Goal: Information Seeking & Learning: Learn about a topic

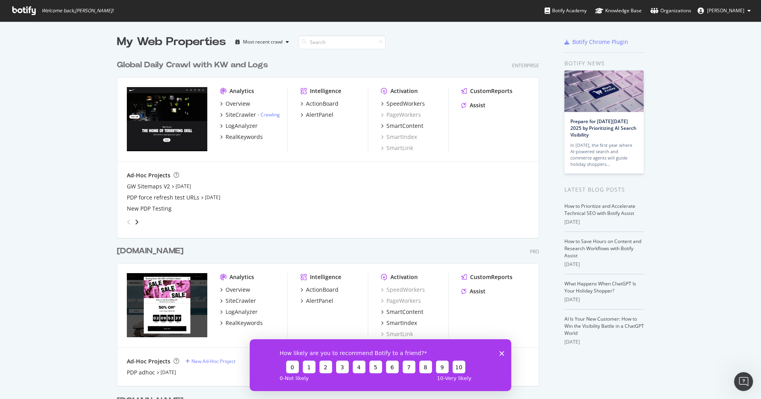
click at [149, 252] on div "www.converse.com" at bounding box center [150, 251] width 67 height 11
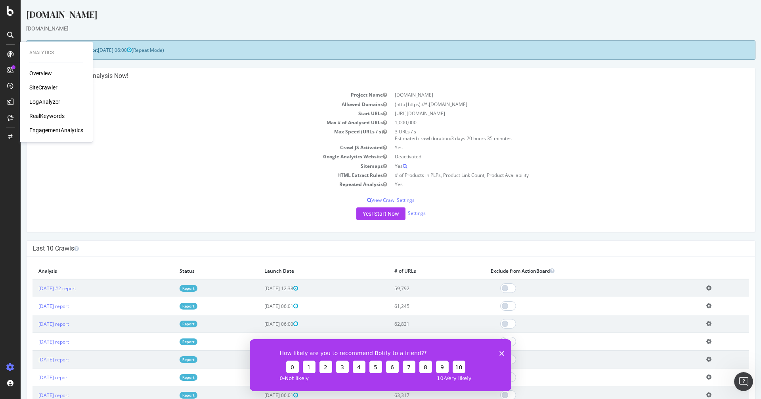
click at [46, 74] on div "Overview" at bounding box center [40, 73] width 23 height 8
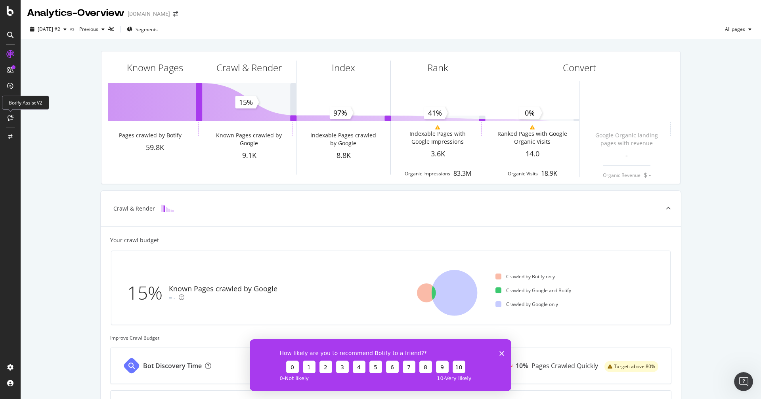
click at [10, 116] on icon at bounding box center [11, 117] width 6 height 6
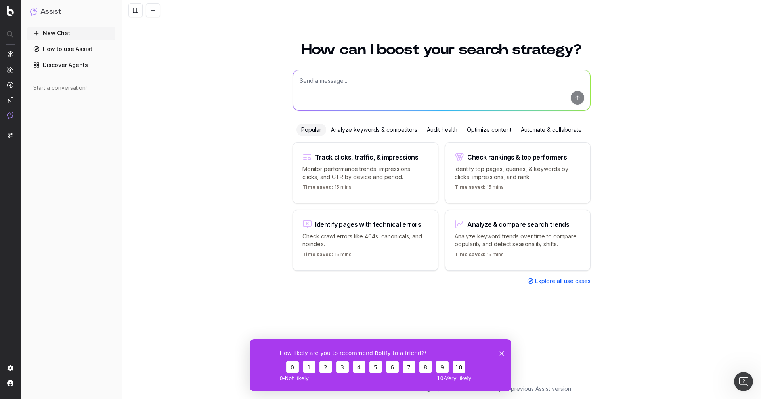
click at [332, 88] on textarea at bounding box center [441, 90] width 297 height 40
type textarea "What are the most powerful features of Botify?"
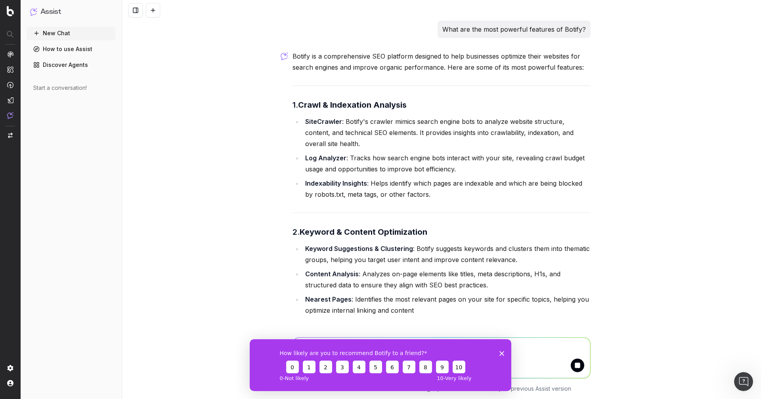
click at [503, 353] on icon "Close survey" at bounding box center [501, 353] width 5 height 5
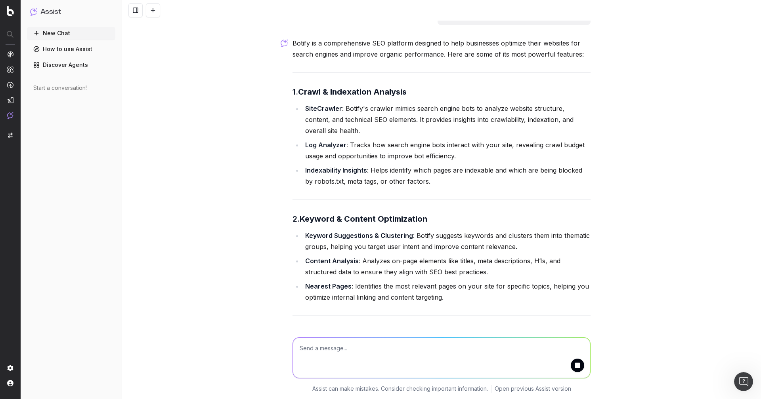
click at [362, 124] on li "SiteCrawler : Botify's crawler mimics search engine bots to analyze website str…" at bounding box center [447, 119] width 288 height 33
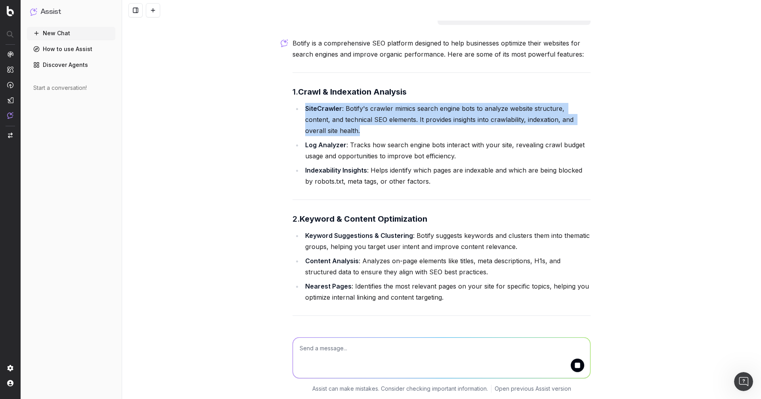
click at [350, 124] on li "SiteCrawler : Botify's crawler mimics search engine bots to analyze website str…" at bounding box center [447, 119] width 288 height 33
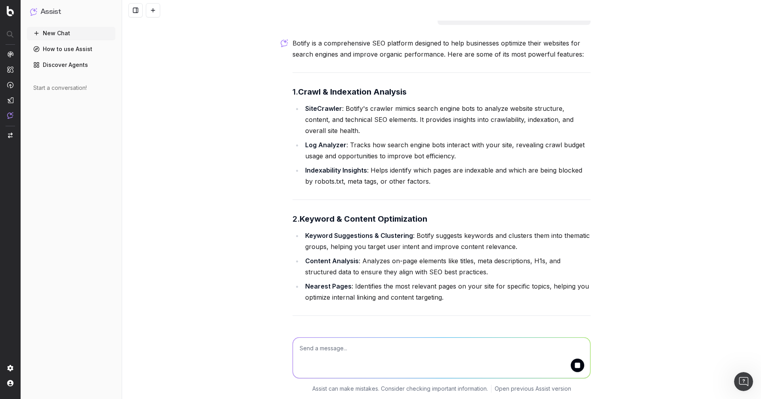
click at [350, 124] on li "SiteCrawler : Botify's crawler mimics search engine bots to analyze website str…" at bounding box center [447, 119] width 288 height 33
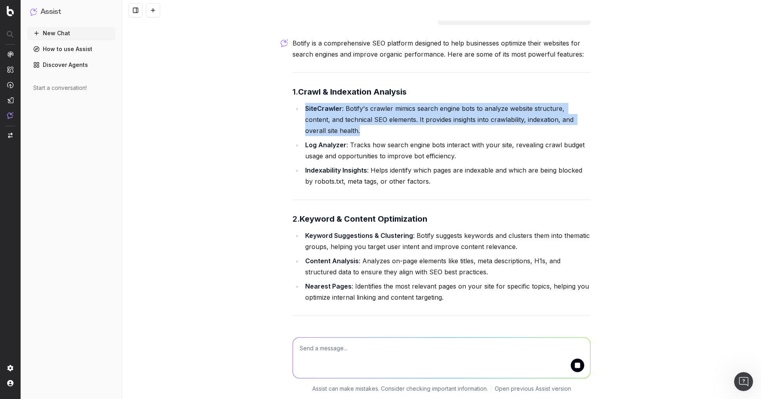
click at [337, 121] on li "SiteCrawler : Botify's crawler mimics search engine bots to analyze website str…" at bounding box center [447, 119] width 288 height 33
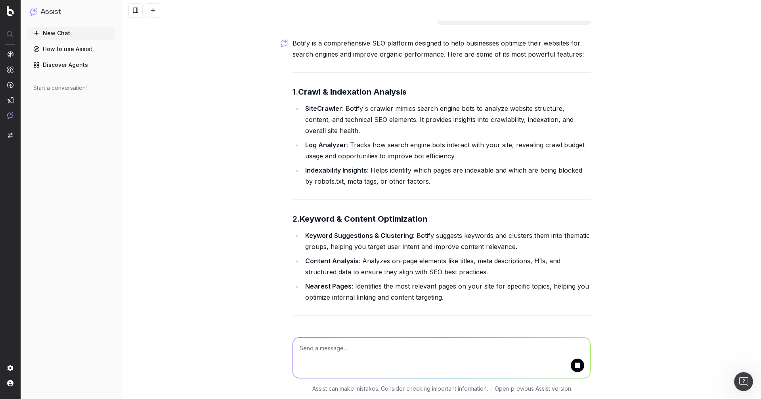
click at [337, 121] on li "SiteCrawler : Botify's crawler mimics search engine bots to analyze website str…" at bounding box center [447, 119] width 288 height 33
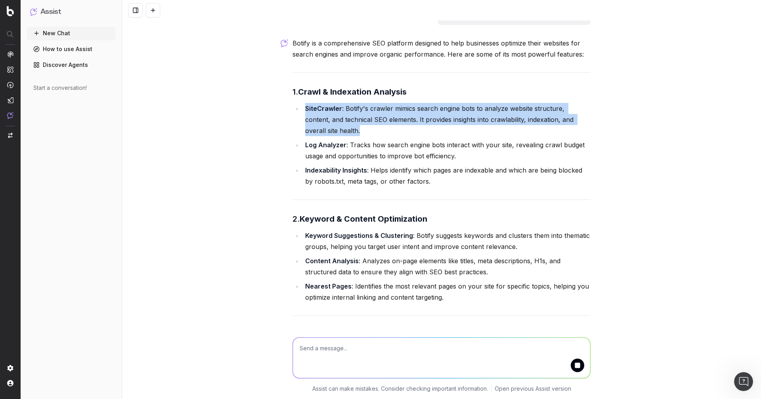
click at [359, 116] on li "SiteCrawler : Botify's crawler mimics search engine bots to analyze website str…" at bounding box center [447, 119] width 288 height 33
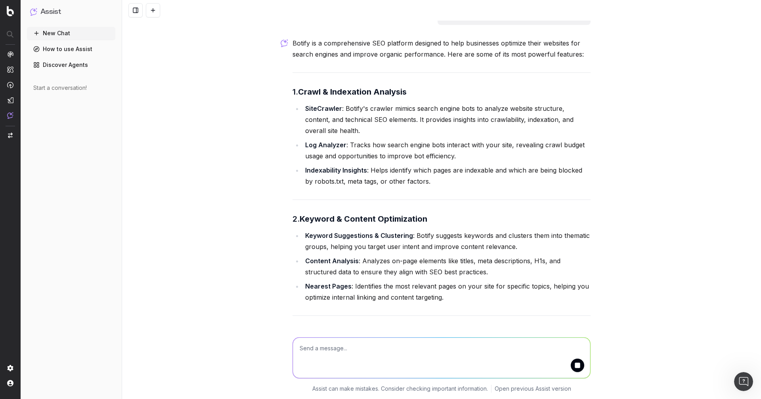
click at [359, 116] on li "SiteCrawler : Botify's crawler mimics search engine bots to analyze website str…" at bounding box center [447, 119] width 288 height 33
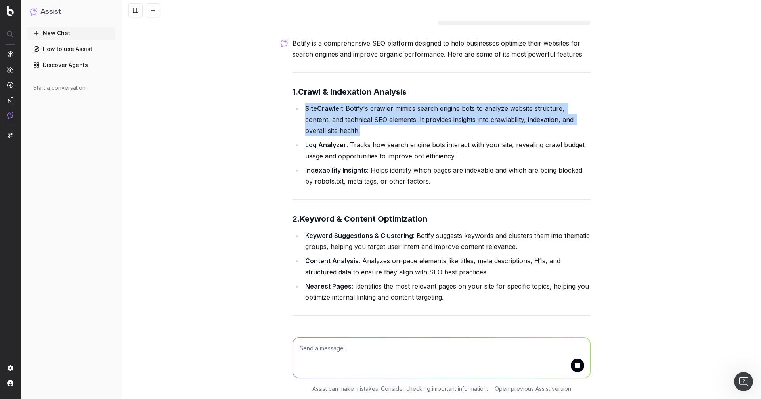
click at [398, 116] on li "SiteCrawler : Botify's crawler mimics search engine bots to analyze website str…" at bounding box center [447, 119] width 288 height 33
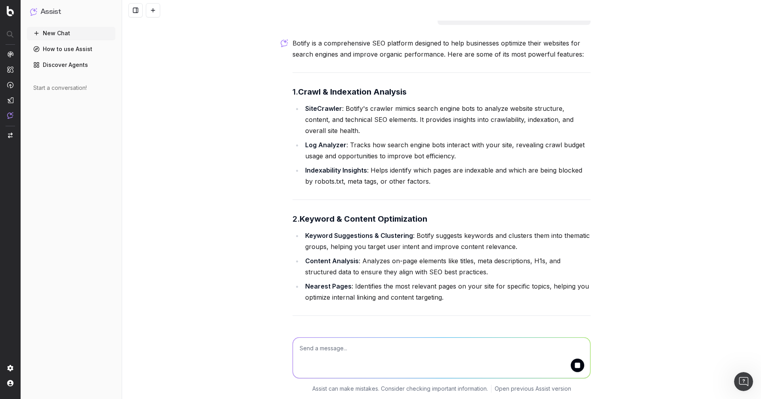
click at [398, 116] on li "SiteCrawler : Botify's crawler mimics search engine bots to analyze website str…" at bounding box center [447, 119] width 288 height 33
click at [11, 135] on img "button" at bounding box center [10, 136] width 5 height 6
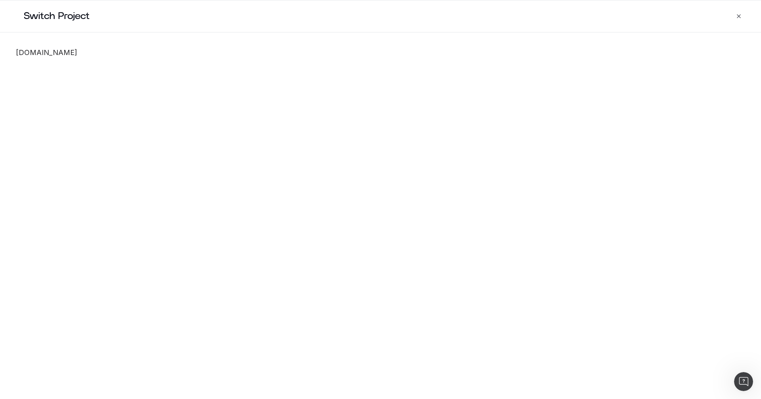
click at [737, 20] on h2 "Switch Project" at bounding box center [387, 16] width 746 height 32
click at [741, 14] on icon "button" at bounding box center [738, 16] width 6 height 6
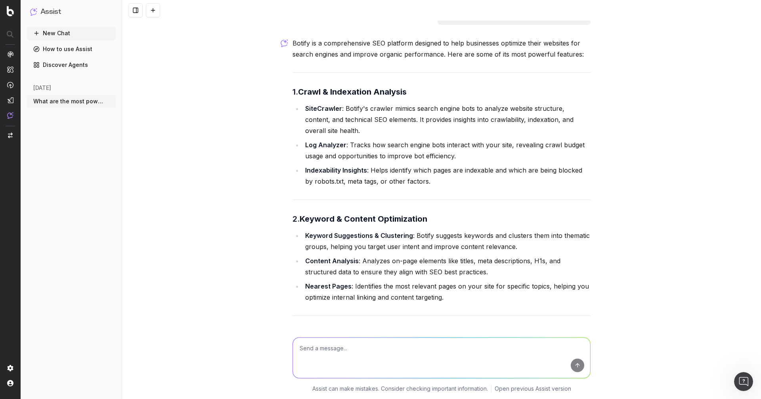
click at [348, 168] on strong "Indexability Insights" at bounding box center [336, 170] width 62 height 8
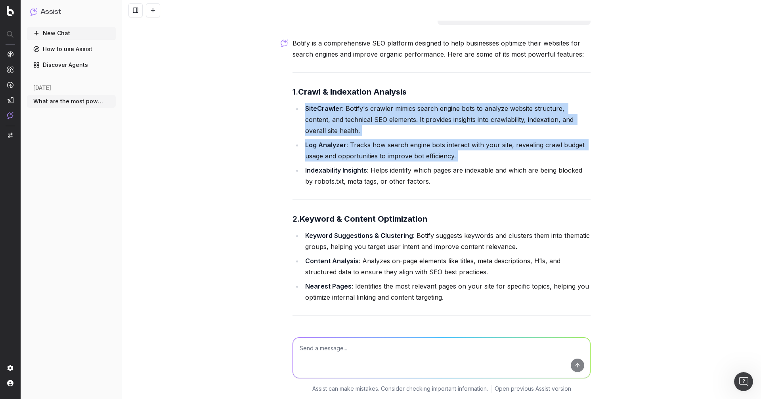
click at [334, 168] on strong "Indexability Insights" at bounding box center [336, 170] width 62 height 8
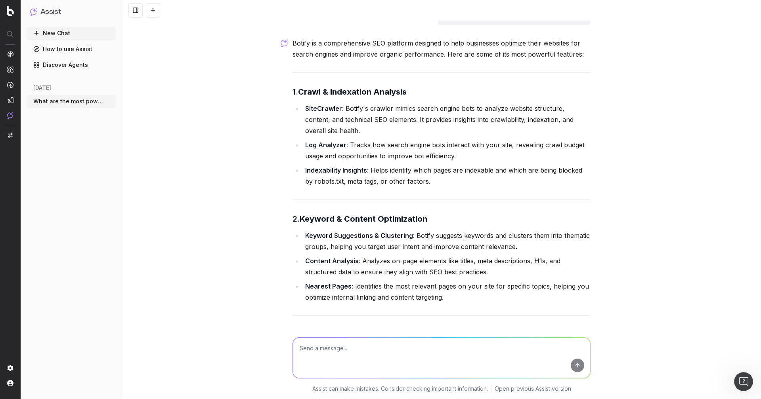
click at [341, 113] on li "SiteCrawler : Botify's crawler mimics search engine bots to analyze website str…" at bounding box center [447, 119] width 288 height 33
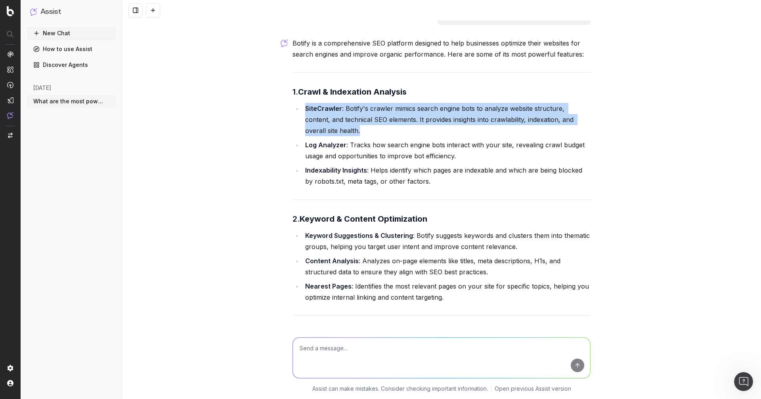
click at [341, 113] on li "SiteCrawler : Botify's crawler mimics search engine bots to analyze website str…" at bounding box center [447, 119] width 288 height 33
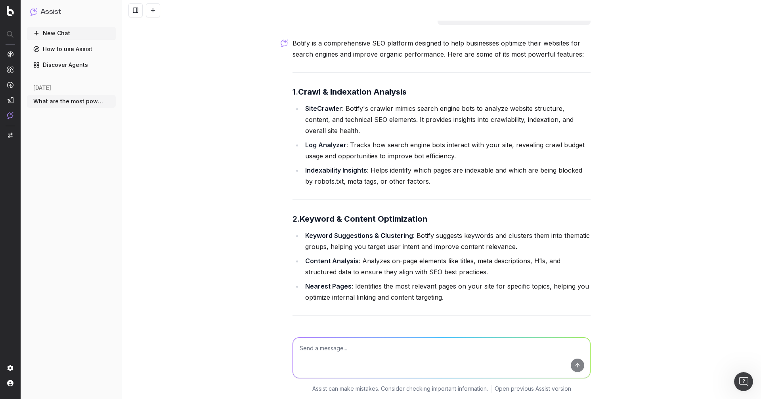
click at [341, 113] on li "SiteCrawler : Botify's crawler mimics search engine bots to analyze website str…" at bounding box center [447, 119] width 288 height 33
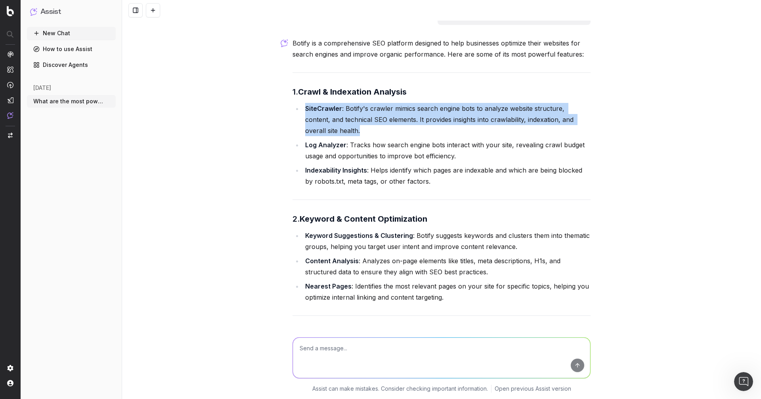
click at [324, 145] on strong "Log Analyzer" at bounding box center [325, 145] width 41 height 8
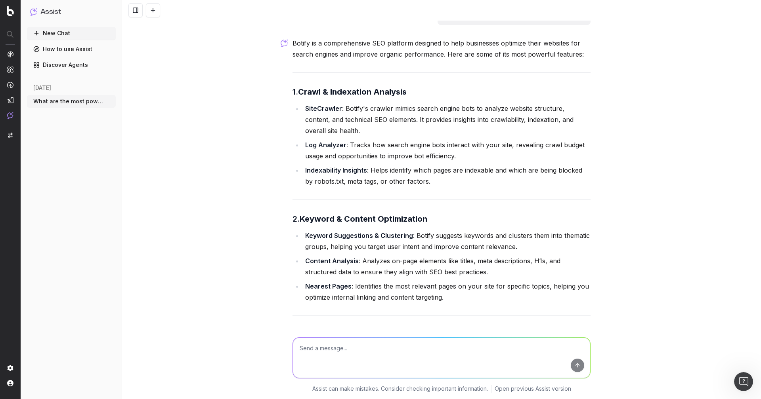
click at [324, 145] on strong "Log Analyzer" at bounding box center [325, 145] width 41 height 8
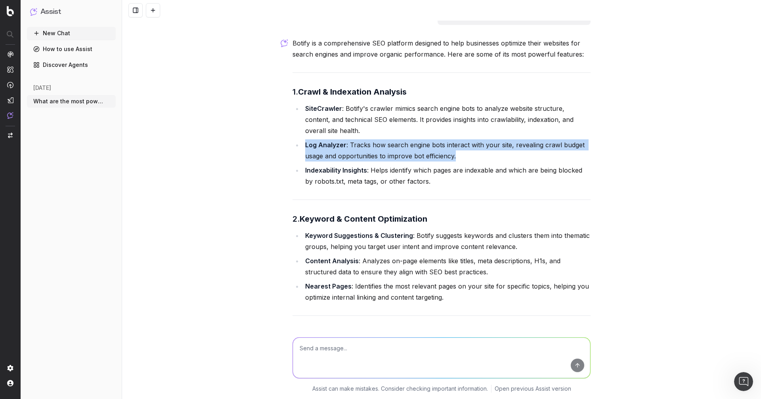
click at [324, 145] on strong "Log Analyzer" at bounding box center [325, 145] width 41 height 8
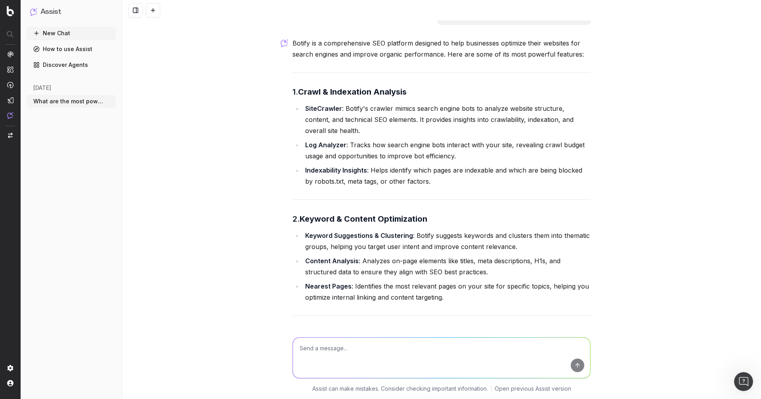
click at [370, 172] on li "Indexability Insights : Helps identify which pages are indexable and which are …" at bounding box center [447, 176] width 288 height 22
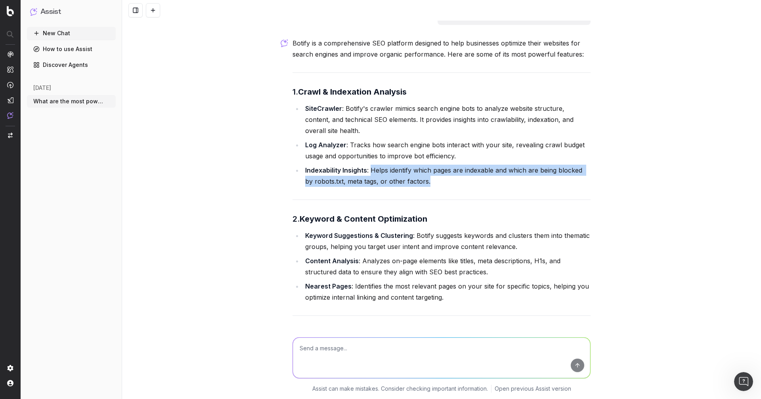
drag, startPoint x: 370, startPoint y: 171, endPoint x: 454, endPoint y: 180, distance: 84.0
click at [454, 180] on li "Indexability Insights : Helps identify which pages are indexable and which are …" at bounding box center [447, 176] width 288 height 22
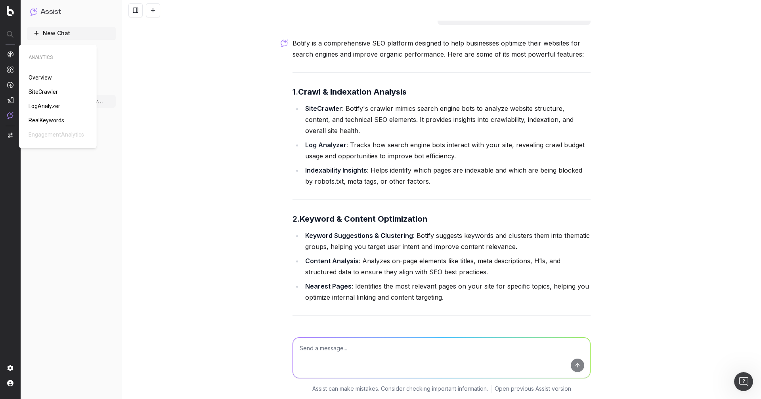
click at [43, 77] on span "Overview" at bounding box center [40, 77] width 23 height 6
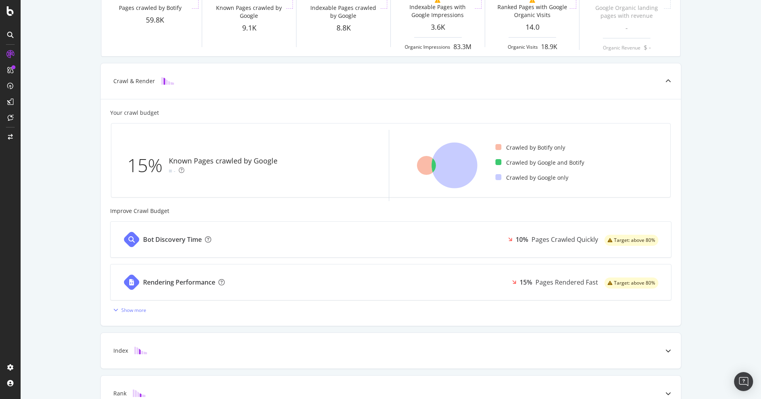
scroll to position [135, 0]
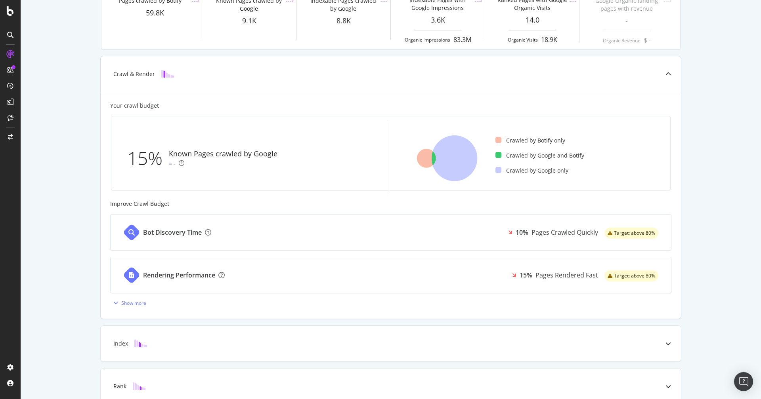
click at [230, 153] on div "Known Pages crawled by Google" at bounding box center [223, 154] width 109 height 10
click at [203, 155] on div "Known Pages crawled by Google" at bounding box center [223, 154] width 109 height 10
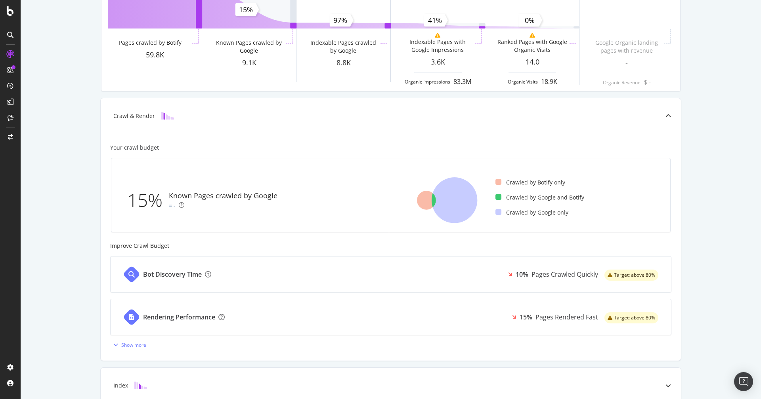
scroll to position [0, 0]
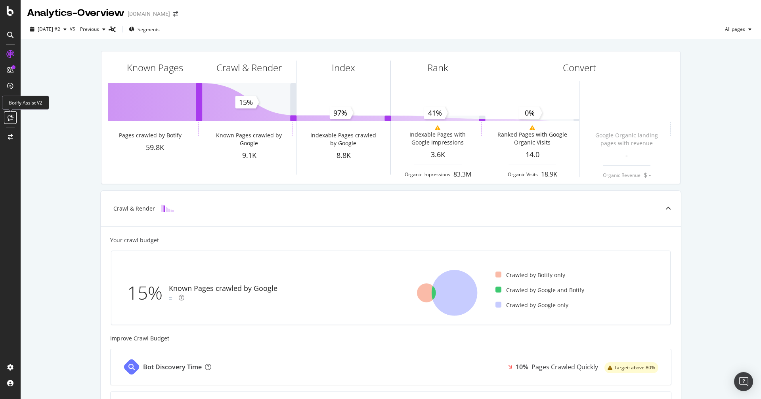
click at [11, 117] on icon at bounding box center [11, 117] width 6 height 6
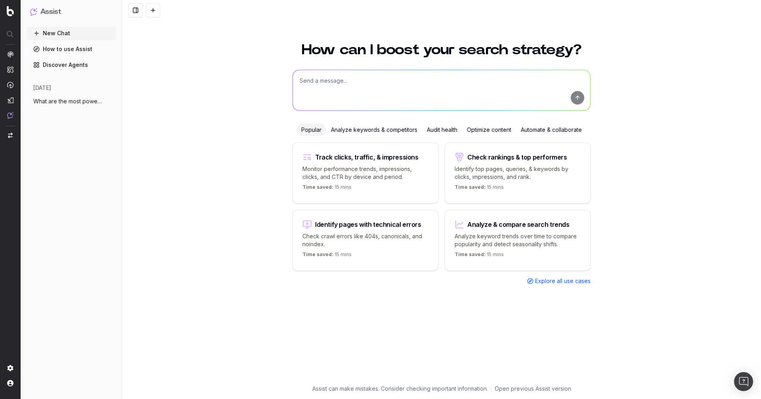
click at [365, 80] on textarea at bounding box center [441, 90] width 297 height 40
click at [369, 84] on textarea at bounding box center [441, 90] width 297 height 40
type textarea "what are the most powerful features of botify?"
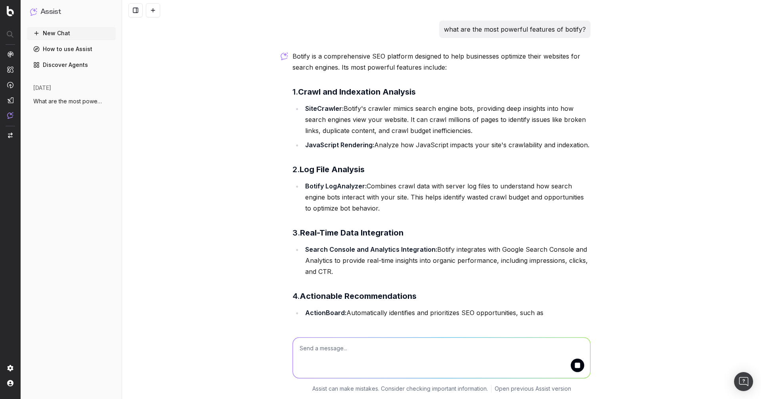
scroll to position [9, 0]
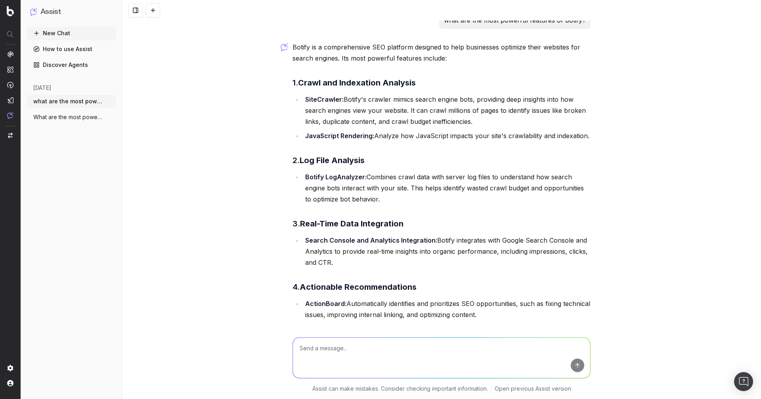
click at [344, 247] on li "Search Console and Analytics Integration: Botify integrates with Google Search …" at bounding box center [447, 251] width 288 height 33
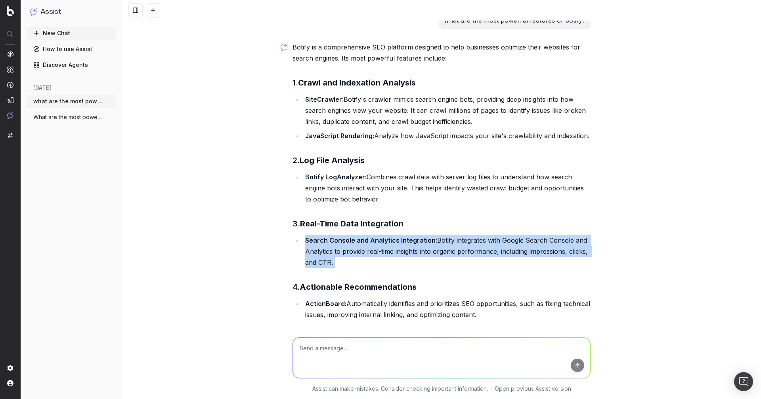
click at [363, 248] on li "Search Console and Analytics Integration: Botify integrates with Google Search …" at bounding box center [447, 251] width 288 height 33
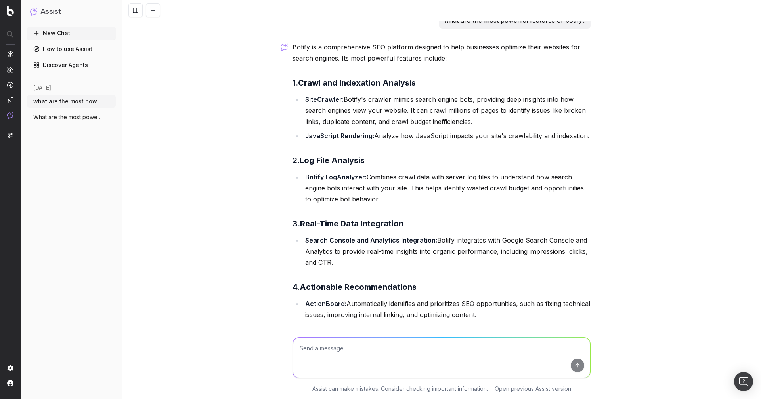
click at [363, 248] on li "Search Console and Analytics Integration: Botify integrates with Google Search …" at bounding box center [447, 251] width 288 height 33
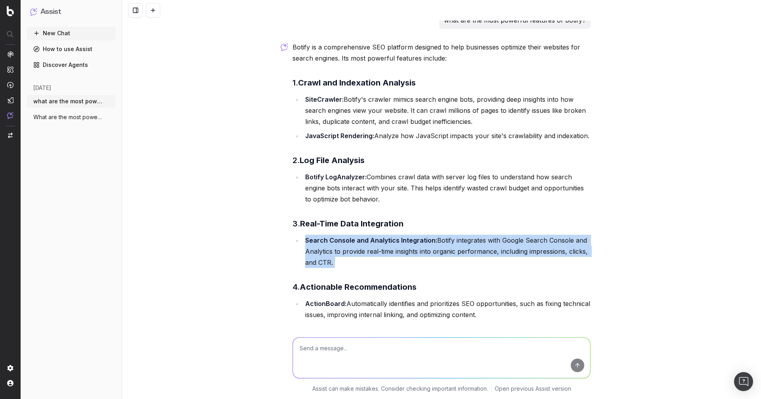
click at [376, 250] on li "Search Console and Analytics Integration: Botify integrates with Google Search …" at bounding box center [447, 251] width 288 height 33
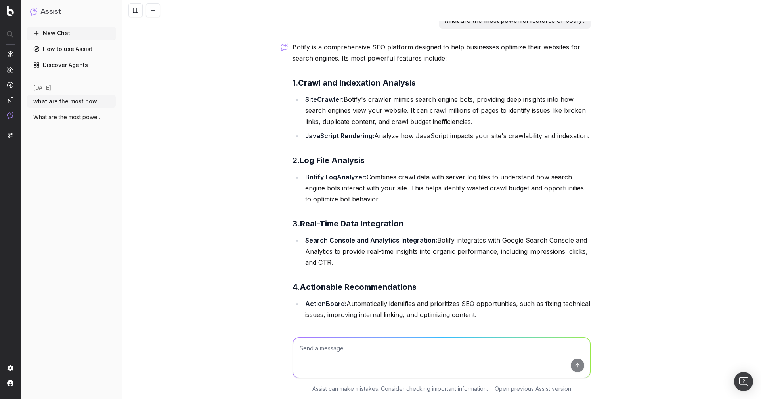
click at [376, 250] on li "Search Console and Analytics Integration: Botify integrates with Google Search …" at bounding box center [447, 251] width 288 height 33
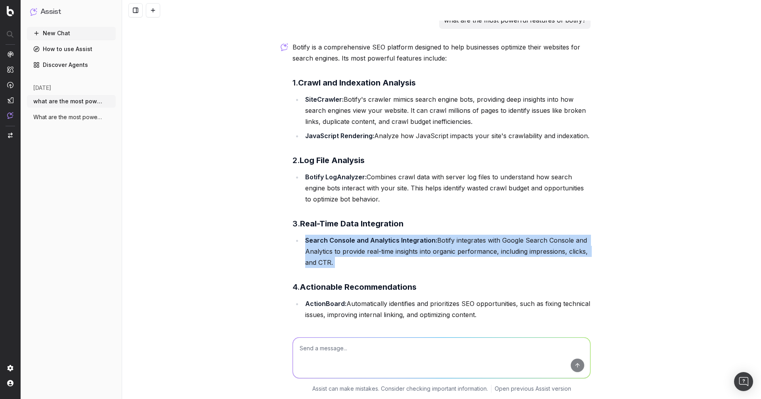
click at [399, 251] on li "Search Console and Analytics Integration: Botify integrates with Google Search …" at bounding box center [447, 251] width 288 height 33
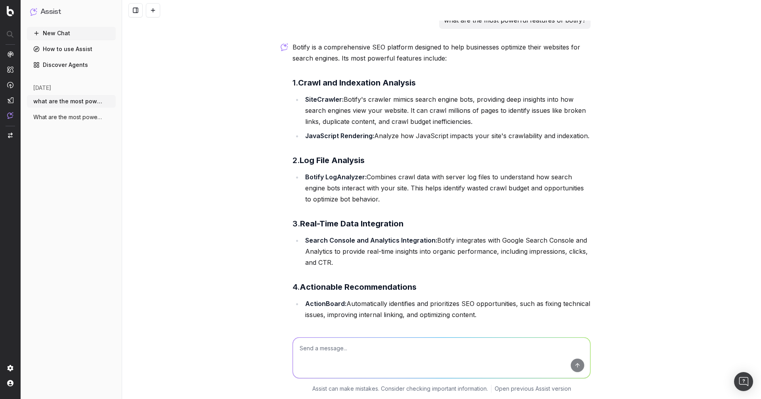
click at [399, 251] on li "Search Console and Analytics Integration: Botify integrates with Google Search …" at bounding box center [447, 251] width 288 height 33
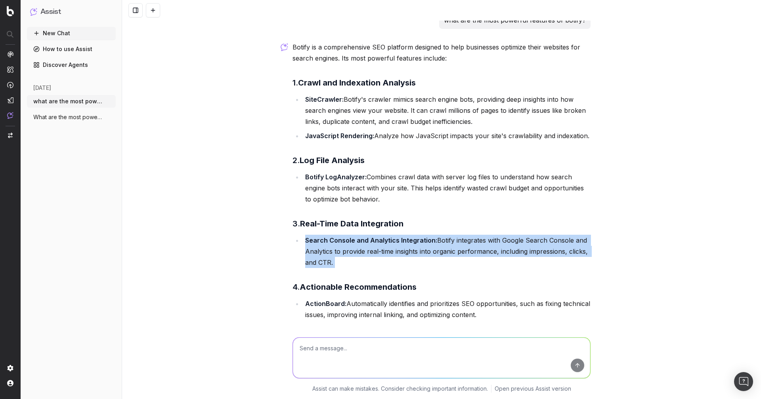
click at [414, 251] on li "Search Console and Analytics Integration: Botify integrates with Google Search …" at bounding box center [447, 251] width 288 height 33
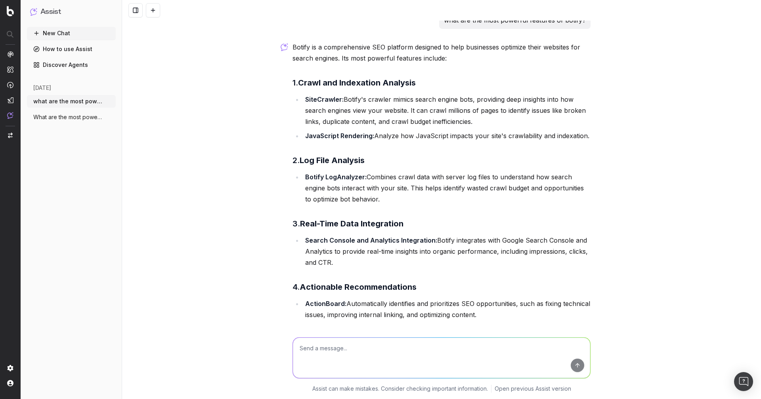
click at [414, 251] on li "Search Console and Analytics Integration: Botify integrates with Google Search …" at bounding box center [447, 251] width 288 height 33
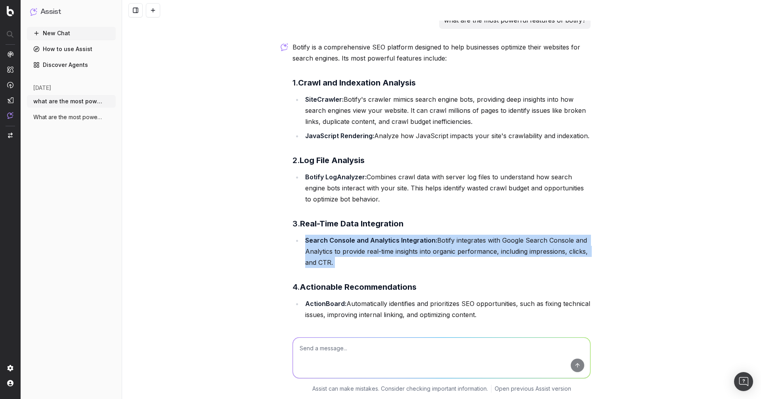
click at [434, 250] on li "Search Console and Analytics Integration: Botify integrates with Google Search …" at bounding box center [447, 251] width 288 height 33
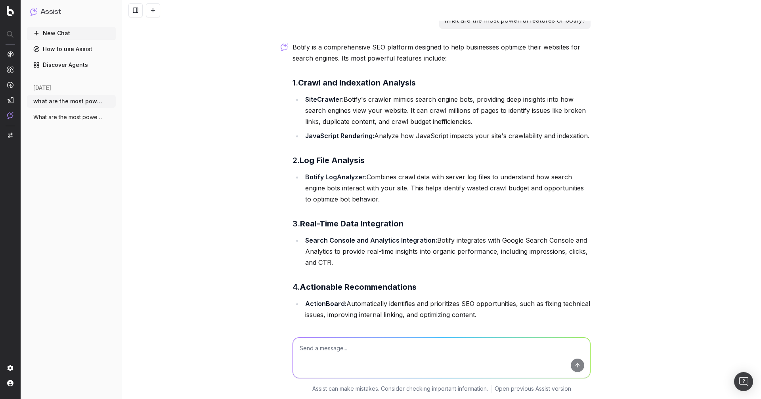
click at [434, 250] on li "Search Console and Analytics Integration: Botify integrates with Google Search …" at bounding box center [447, 251] width 288 height 33
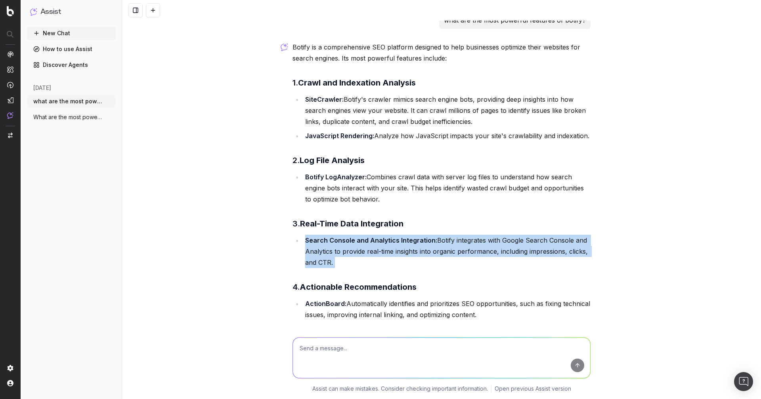
click at [470, 247] on li "Search Console and Analytics Integration: Botify integrates with Google Search …" at bounding box center [447, 251] width 288 height 33
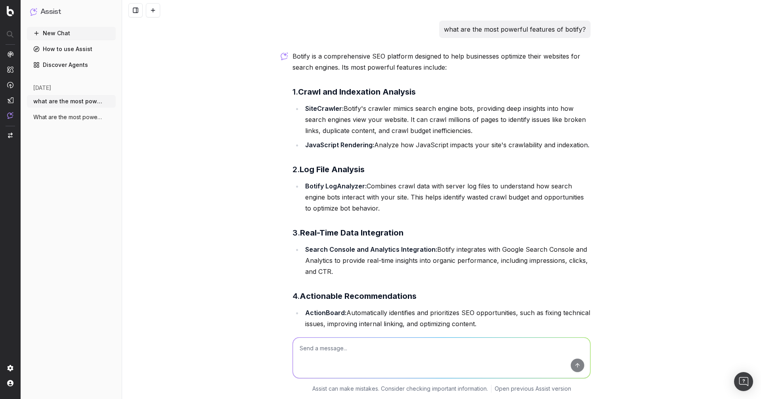
click at [75, 165] on div "New Chat How to use Assist Discover Agents today what are the most powerful fea…" at bounding box center [71, 211] width 89 height 369
click at [52, 333] on span "Project settings" at bounding box center [75, 333] width 101 height 6
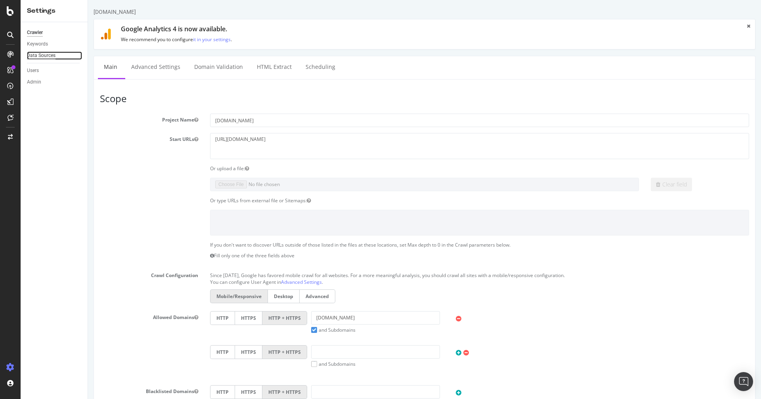
click at [38, 57] on div "Data Sources" at bounding box center [41, 56] width 29 height 8
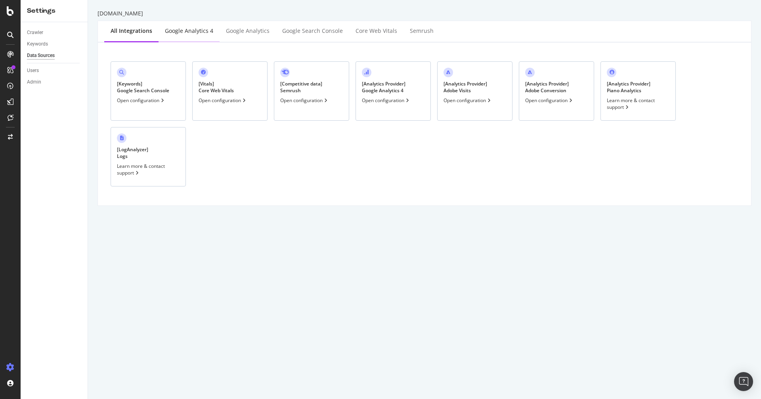
click at [202, 24] on div "Google Analytics 4" at bounding box center [188, 32] width 61 height 22
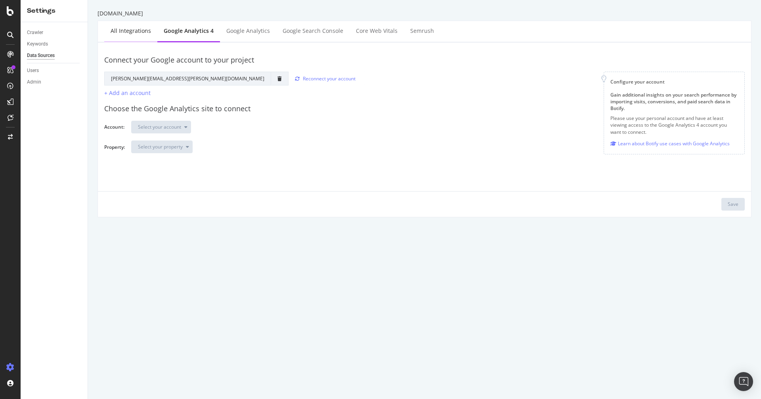
click at [128, 32] on div "All integrations" at bounding box center [131, 31] width 40 height 8
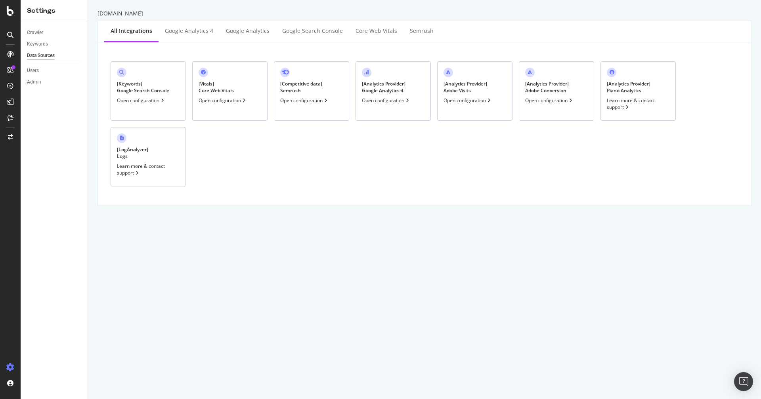
click at [384, 104] on div "[ Analytics Provider ] Google Analytics 4 Open configuration" at bounding box center [392, 90] width 75 height 59
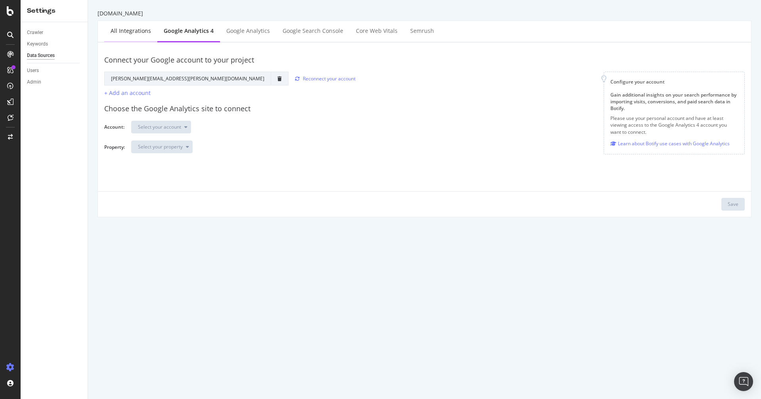
click at [122, 31] on div "All integrations" at bounding box center [131, 31] width 40 height 8
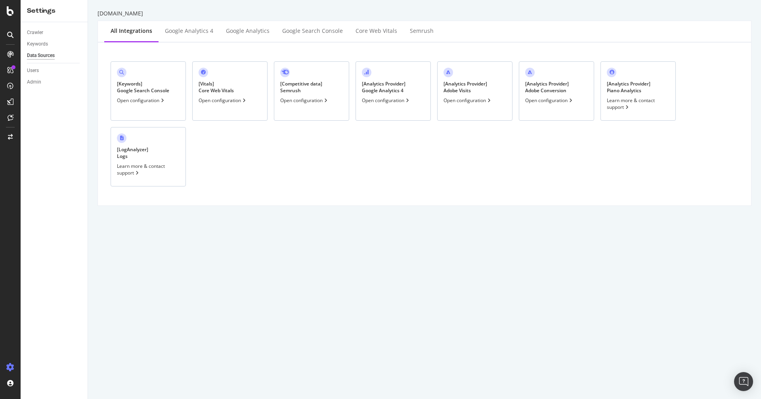
click at [137, 99] on div "Open configuration" at bounding box center [141, 100] width 49 height 7
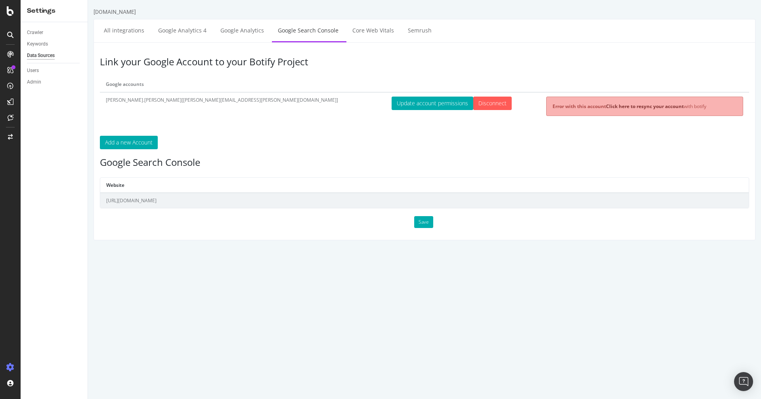
click at [151, 198] on td "https://www.converse.com/" at bounding box center [424, 200] width 648 height 15
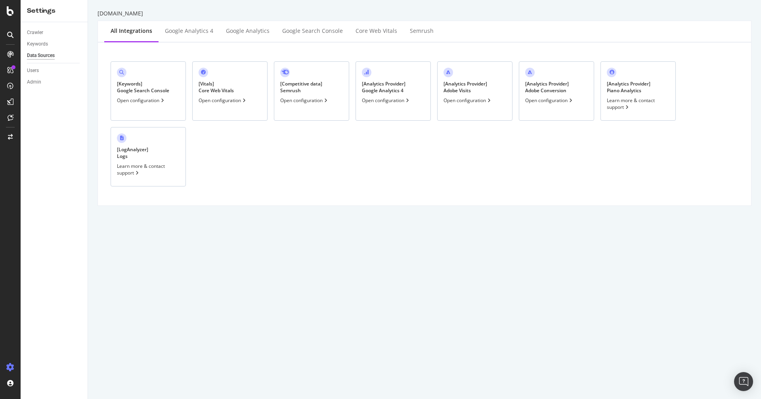
click at [152, 168] on div "Learn more & contact support" at bounding box center [148, 169] width 63 height 13
click at [9, 120] on icon at bounding box center [11, 117] width 6 height 6
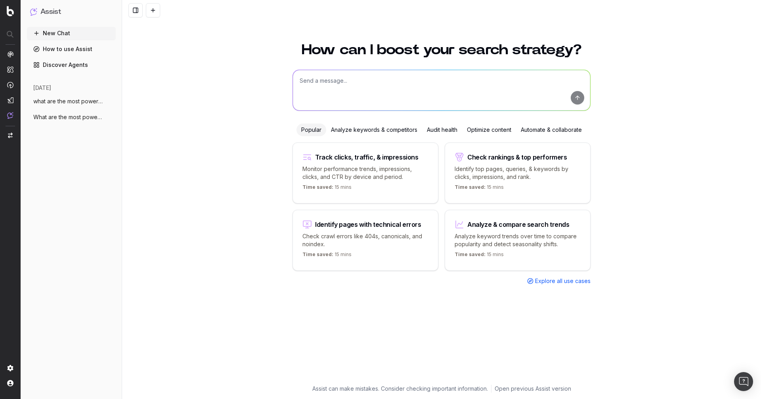
click at [313, 86] on textarea at bounding box center [441, 90] width 297 height 40
type textarea "what are the most powerful features of Botify?"
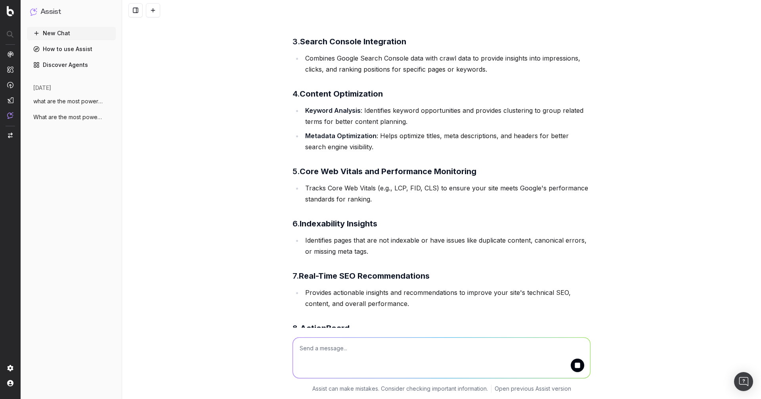
scroll to position [210, 0]
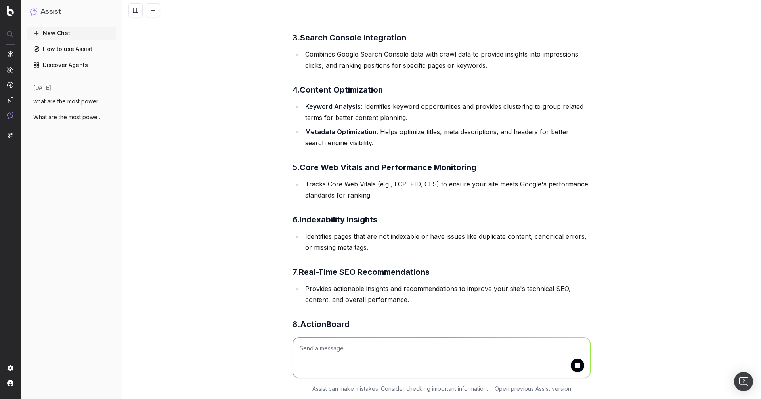
click at [338, 197] on li "Tracks Core Web Vitals (e.g., LCP, FID, CLS) to ensure your site meets Google's…" at bounding box center [447, 190] width 288 height 22
click at [317, 232] on li "Identifies pages that are not indexable or have issues like duplicate content, …" at bounding box center [447, 242] width 288 height 22
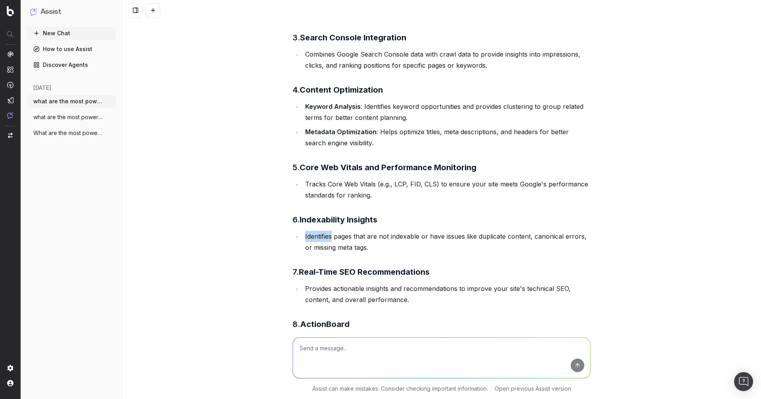
click at [317, 232] on li "Identifies pages that are not indexable or have issues like duplicate content, …" at bounding box center [447, 242] width 288 height 22
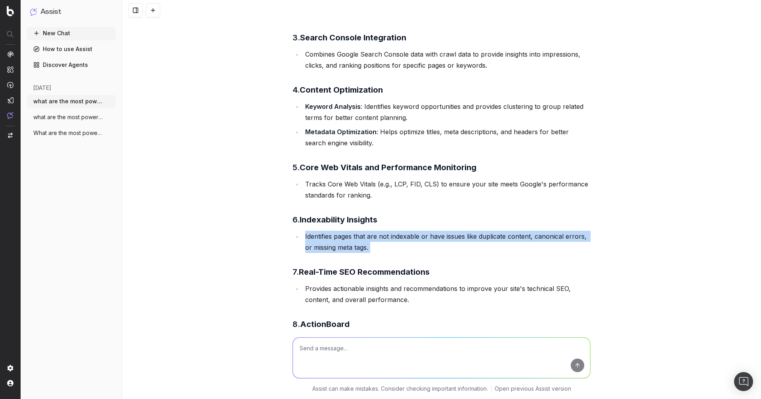
click at [343, 237] on li "Identifies pages that are not indexable or have issues like duplicate content, …" at bounding box center [447, 242] width 288 height 22
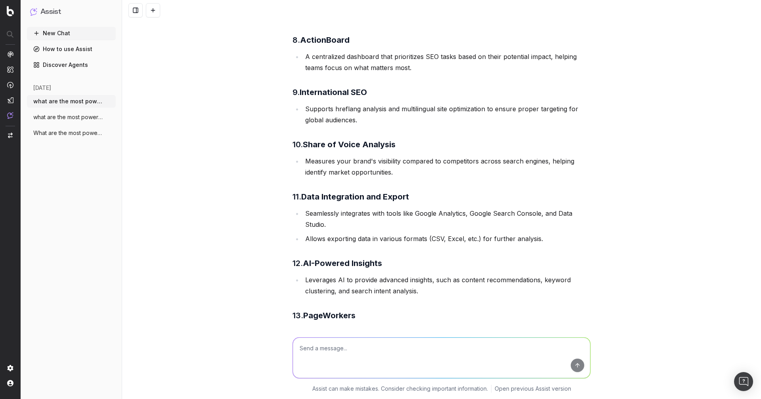
scroll to position [489, 0]
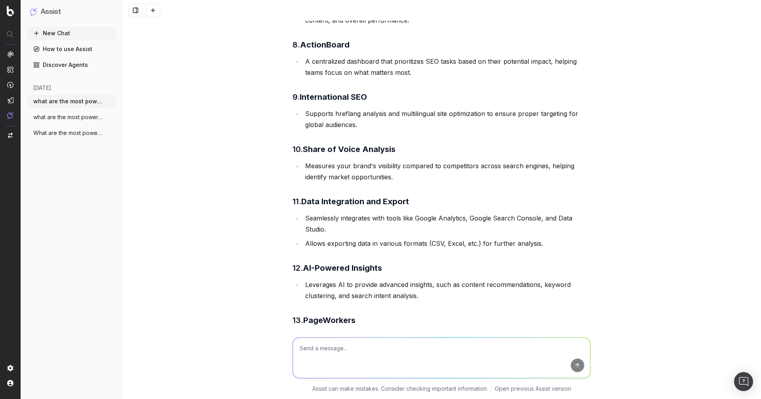
click at [313, 113] on li "Supports hreflang analysis and multilingual site optimization to ensure proper …" at bounding box center [447, 119] width 288 height 22
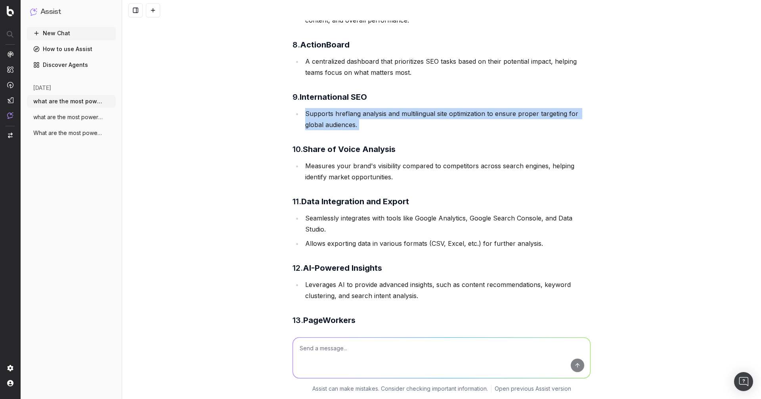
click at [313, 113] on li "Supports hreflang analysis and multilingual site optimization to ensure proper …" at bounding box center [447, 119] width 288 height 22
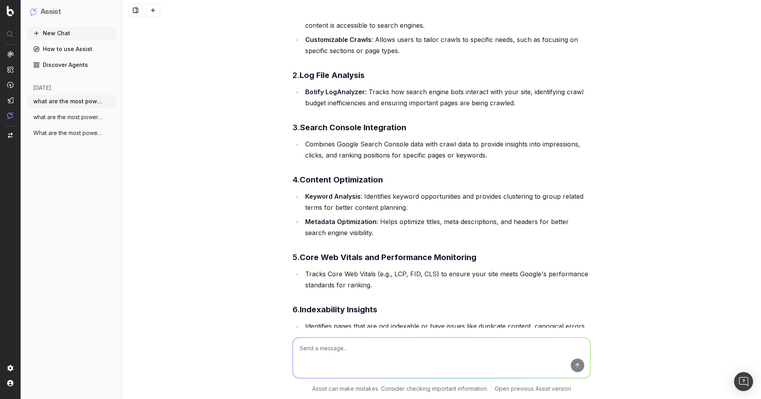
scroll to position [0, 0]
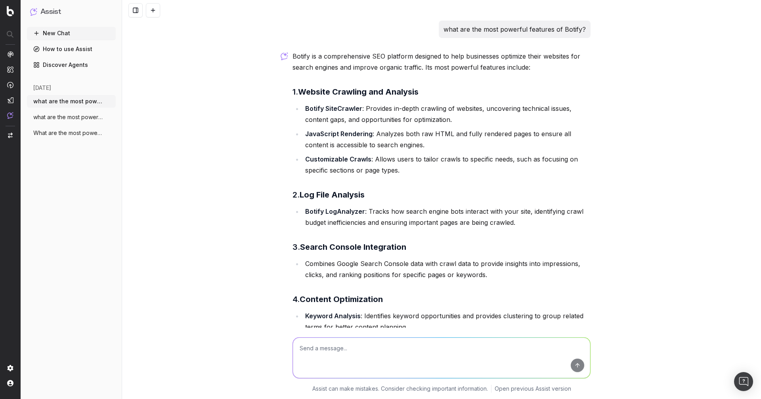
click at [322, 111] on strong "Botify SiteCrawler" at bounding box center [333, 109] width 57 height 8
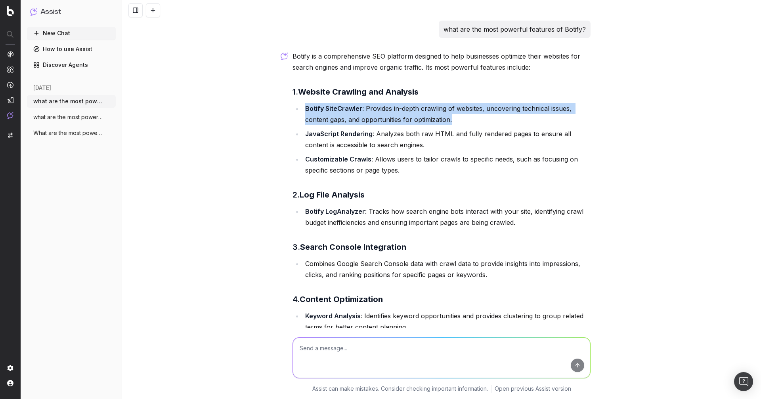
click at [322, 111] on strong "Botify SiteCrawler" at bounding box center [333, 109] width 57 height 8
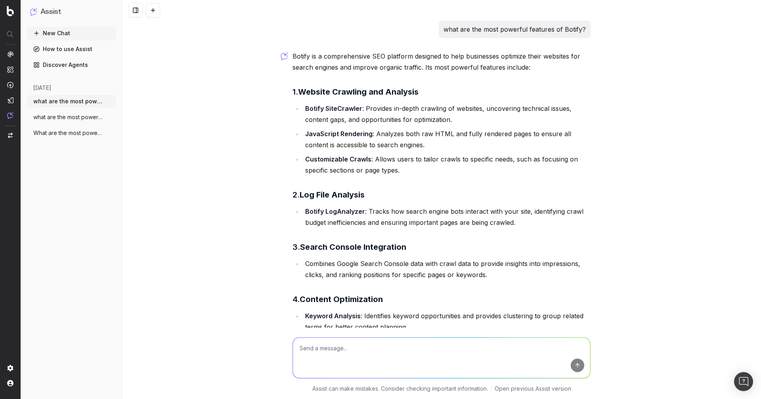
click at [322, 111] on strong "Botify SiteCrawler" at bounding box center [333, 109] width 57 height 8
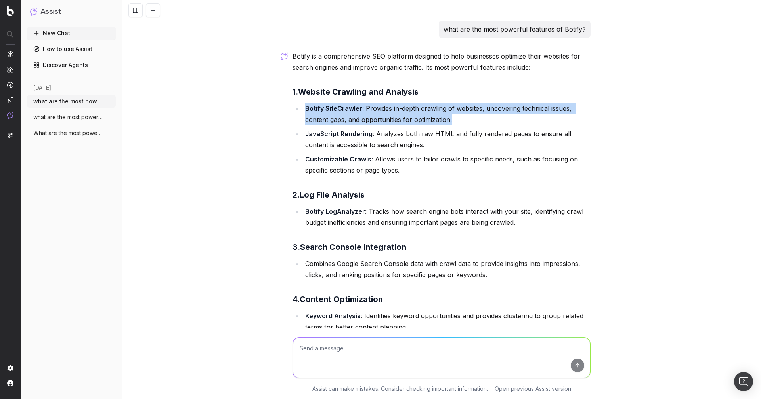
click at [340, 113] on li "Botify SiteCrawler : Provides in-depth crawling of websites, uncovering technic…" at bounding box center [447, 114] width 288 height 22
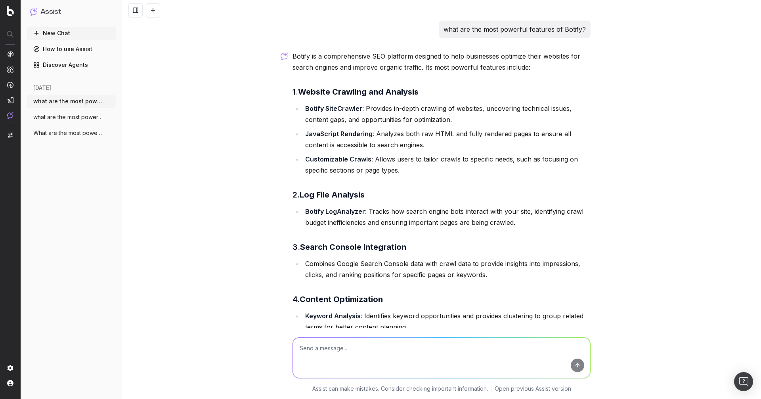
click at [340, 113] on li "Botify SiteCrawler : Provides in-depth crawling of websites, uncovering technic…" at bounding box center [447, 114] width 288 height 22
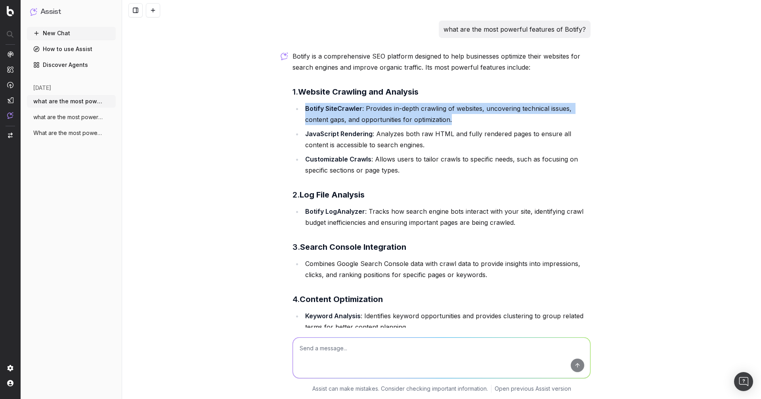
click at [357, 114] on li "Botify SiteCrawler : Provides in-depth crawling of websites, uncovering technic…" at bounding box center [447, 114] width 288 height 22
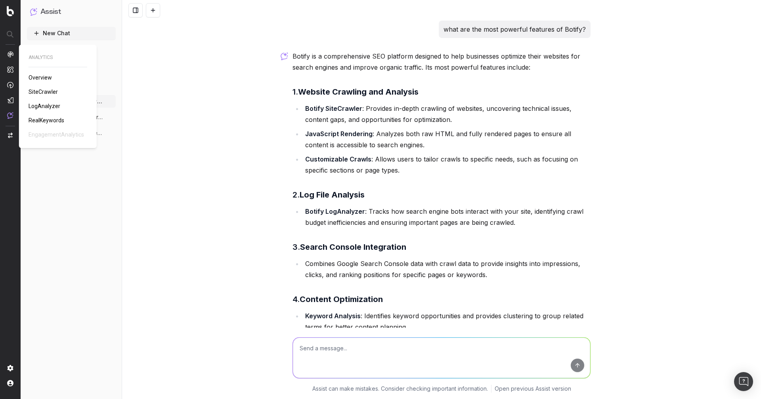
click at [43, 92] on span "SiteCrawler" at bounding box center [43, 92] width 29 height 6
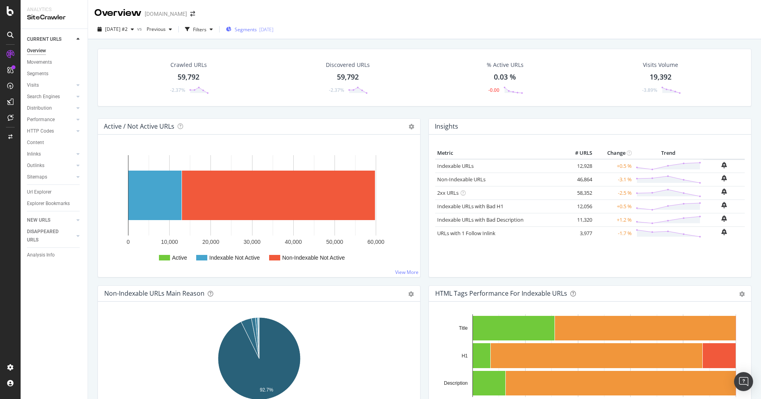
click at [256, 26] on span "Segments" at bounding box center [246, 29] width 22 height 7
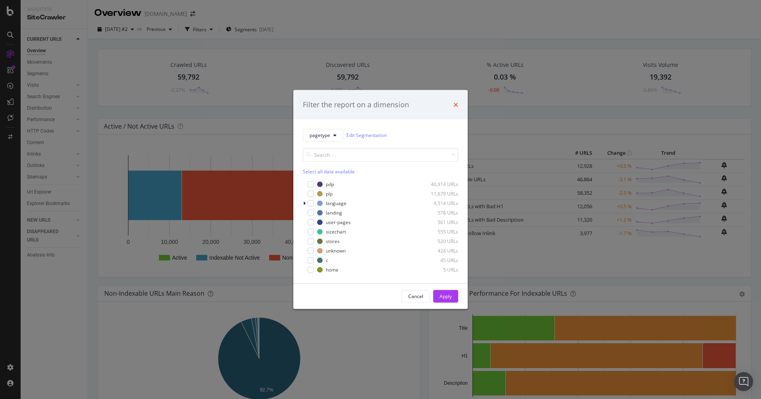
click at [456, 107] on icon "times" at bounding box center [455, 104] width 5 height 6
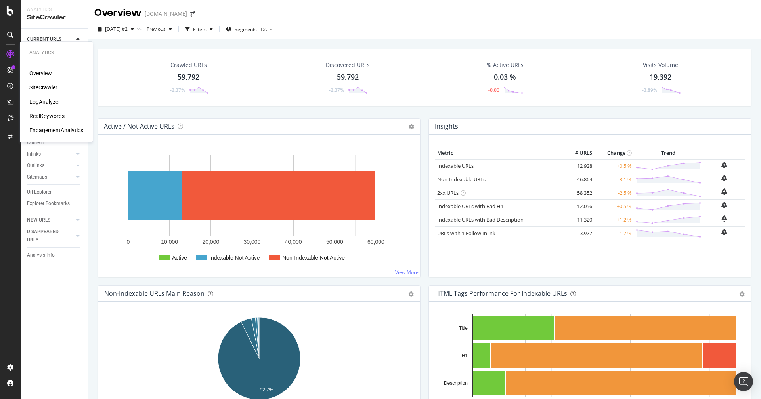
click at [47, 116] on div "RealKeywords" at bounding box center [46, 116] width 35 height 8
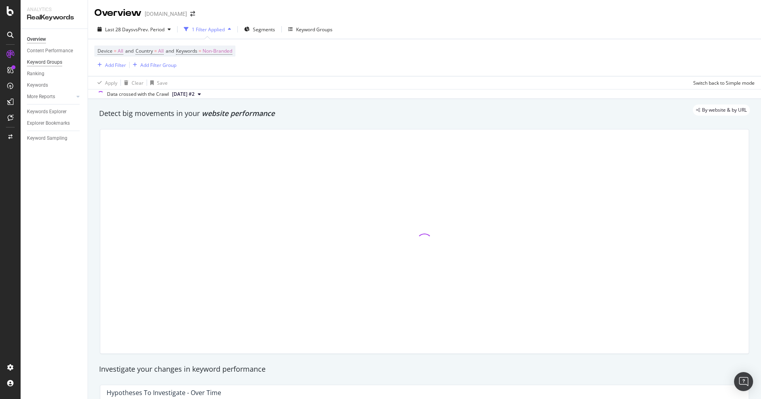
click at [46, 61] on div "Keyword Groups" at bounding box center [44, 62] width 35 height 8
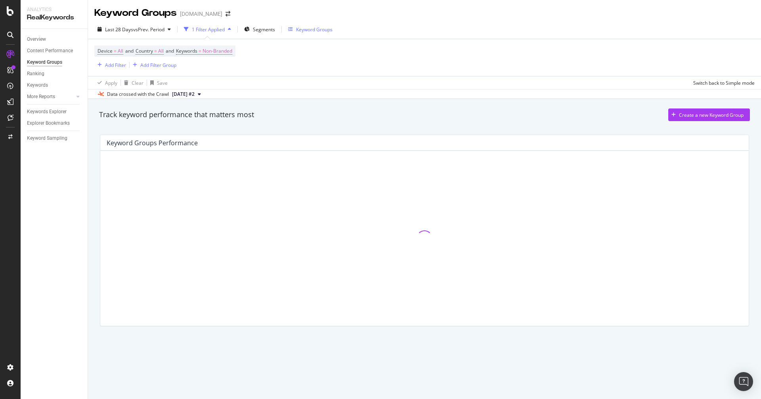
click at [309, 29] on div "Keyword Groups" at bounding box center [314, 29] width 36 height 7
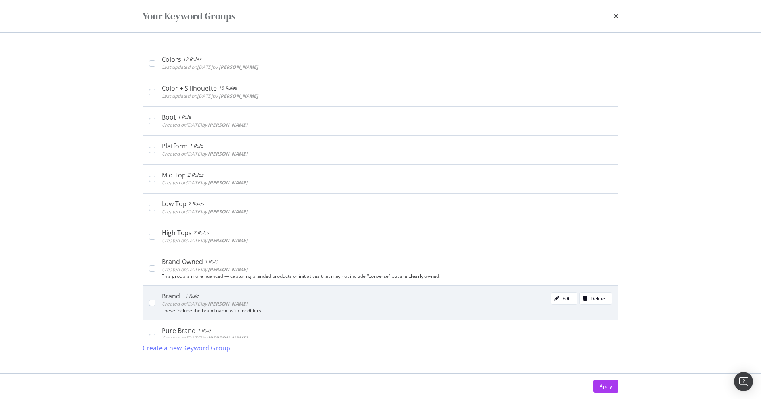
scroll to position [43, 0]
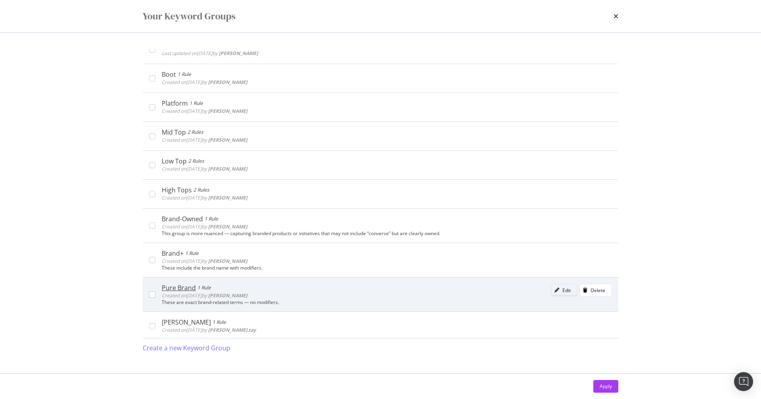
click at [565, 292] on div "Edit" at bounding box center [566, 290] width 8 height 7
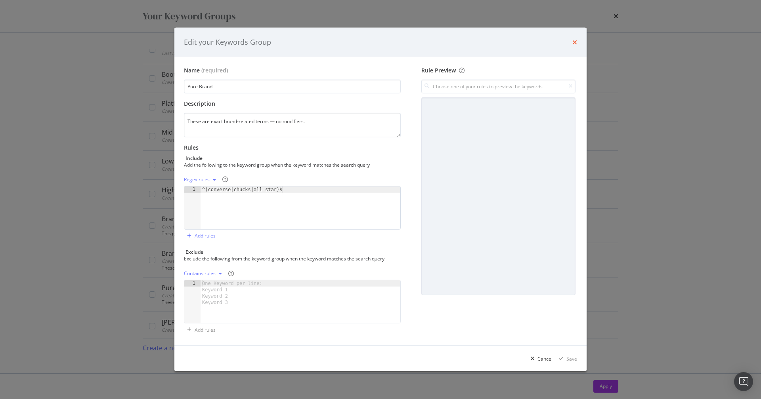
click at [574, 44] on icon "times" at bounding box center [574, 42] width 5 height 6
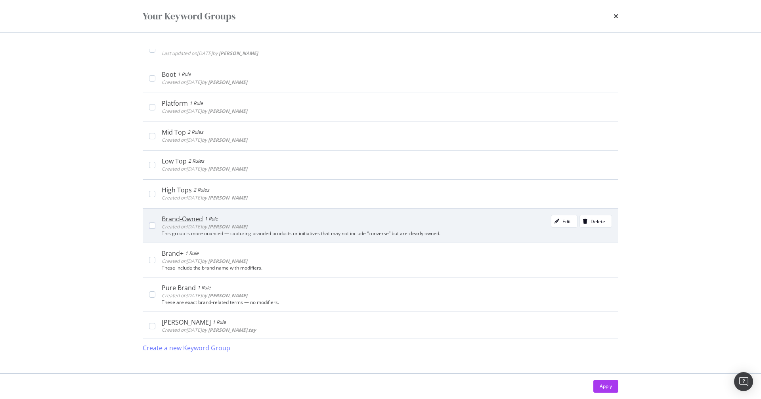
scroll to position [0, 0]
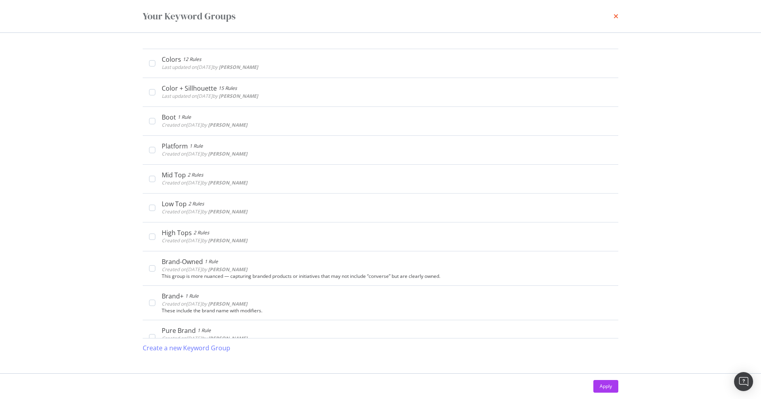
click at [617, 18] on icon "times" at bounding box center [615, 16] width 5 height 6
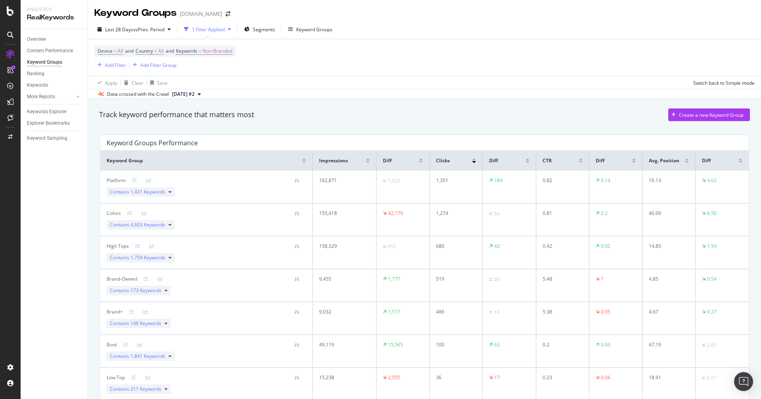
click at [96, 253] on div "Keyword Groups Performance Keyword Group Impressions Diff Clicks Diff CTR Diff …" at bounding box center [424, 290] width 658 height 325
click at [45, 76] on link "Ranking" at bounding box center [54, 74] width 55 height 8
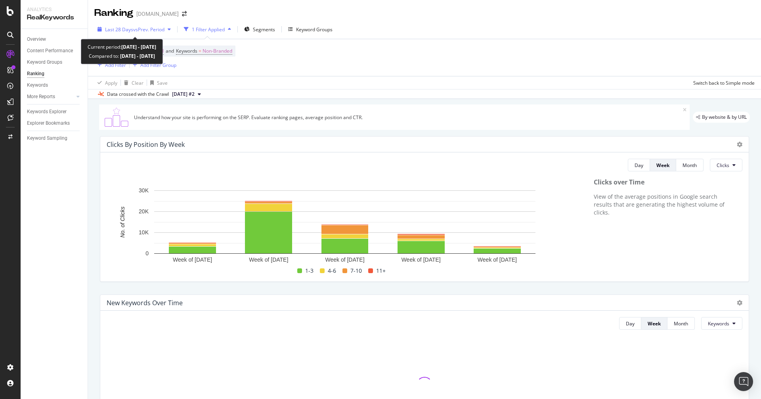
click at [135, 33] on div "Last 28 Days vs Prev. Period" at bounding box center [134, 29] width 80 height 12
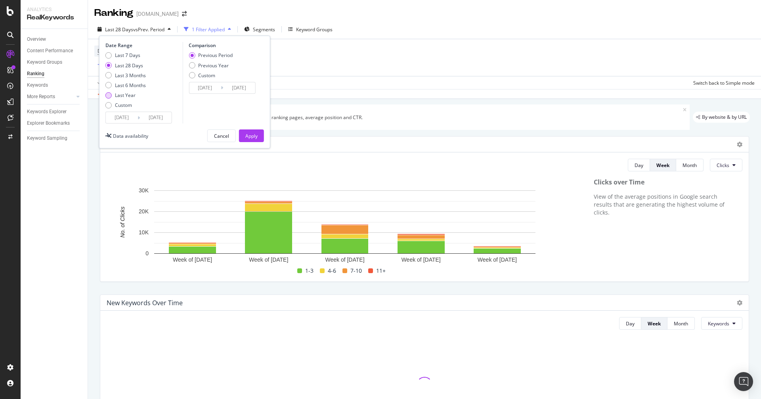
click at [113, 97] on div "Last Year" at bounding box center [125, 95] width 40 height 7
type input "2024/09/25"
click at [248, 138] on div "Apply" at bounding box center [251, 136] width 12 height 7
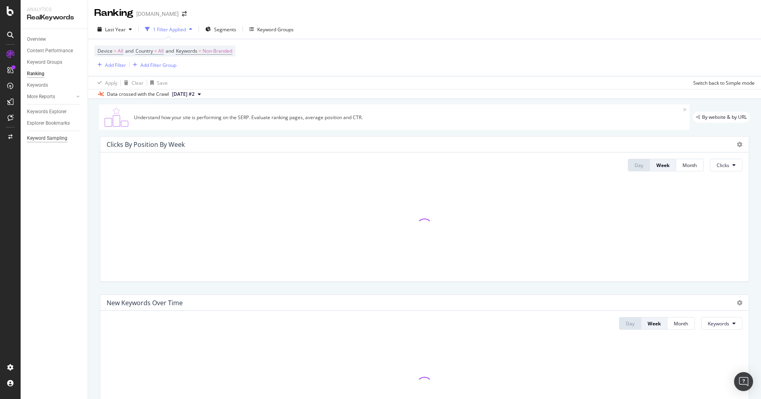
click at [45, 139] on div "Keyword Sampling" at bounding box center [47, 138] width 40 height 8
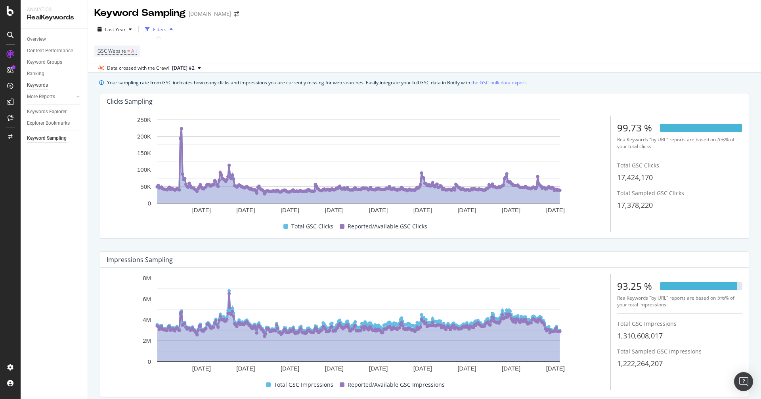
click at [42, 84] on div "Keywords" at bounding box center [37, 85] width 21 height 8
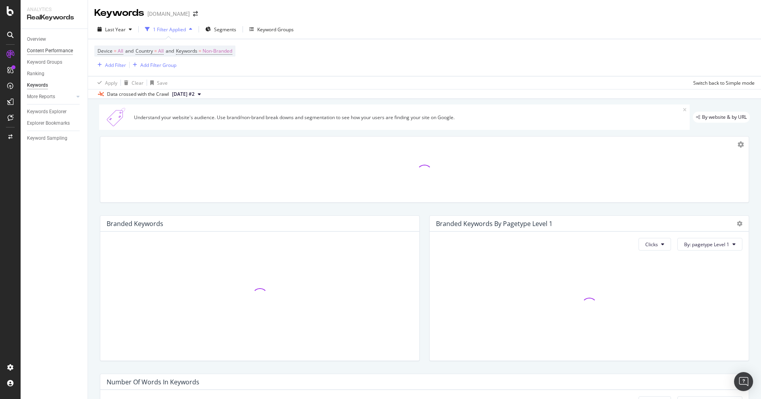
click at [52, 53] on div "Content Performance" at bounding box center [50, 51] width 46 height 8
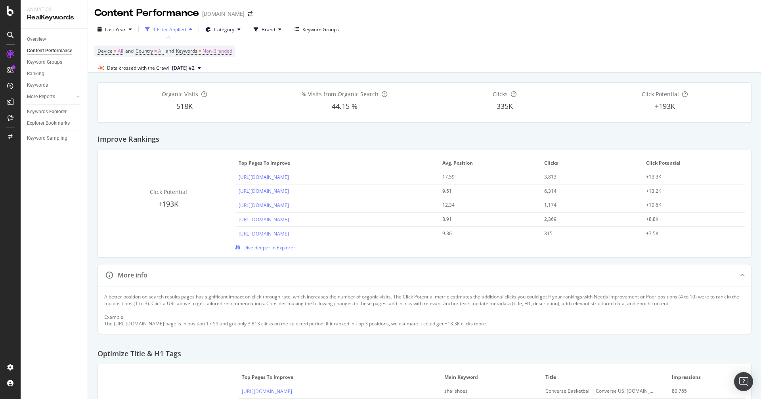
click at [156, 191] on span "Click Potential" at bounding box center [168, 192] width 37 height 8
click at [165, 191] on span "Click Potential" at bounding box center [168, 192] width 37 height 8
click at [265, 176] on link "[URL][DOMAIN_NAME]" at bounding box center [263, 177] width 50 height 7
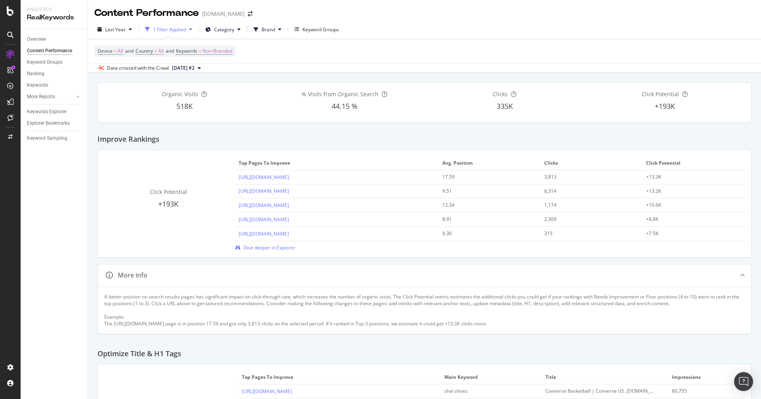
click at [530, 133] on div "Improve Rankings" at bounding box center [424, 136] width 654 height 27
click at [289, 174] on link "[URL][DOMAIN_NAME]" at bounding box center [263, 177] width 50 height 7
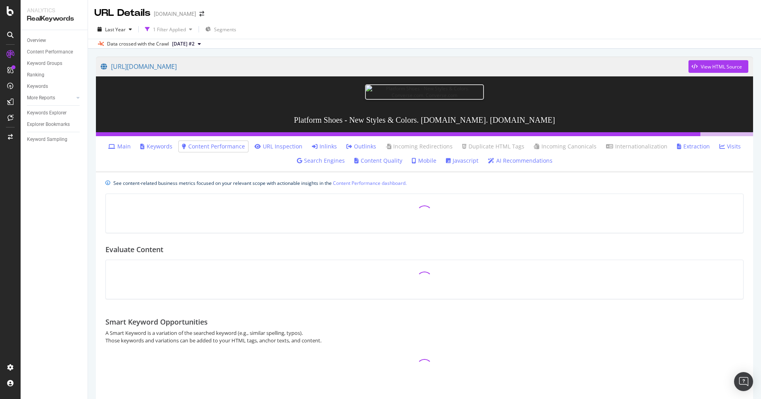
click at [93, 191] on div "[URL][DOMAIN_NAME] View HTML Source Platform Shoes - New Styles & Colors. [DOMA…" at bounding box center [424, 266] width 673 height 434
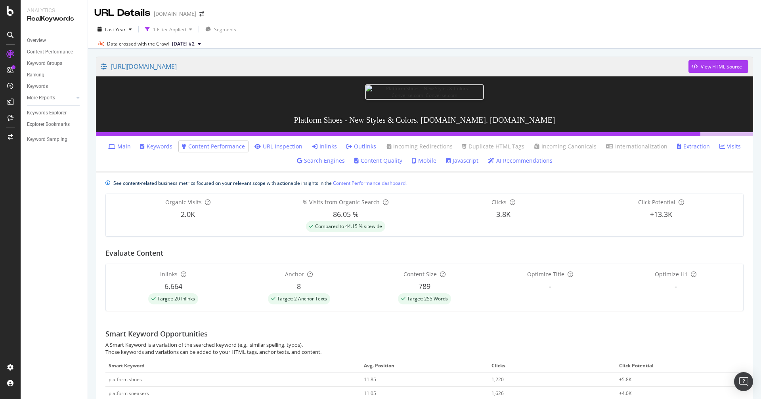
click at [94, 234] on div "[URL][DOMAIN_NAME] View HTML Source Platform Shoes - New Styles & Colors. [DOMA…" at bounding box center [424, 300] width 673 height 503
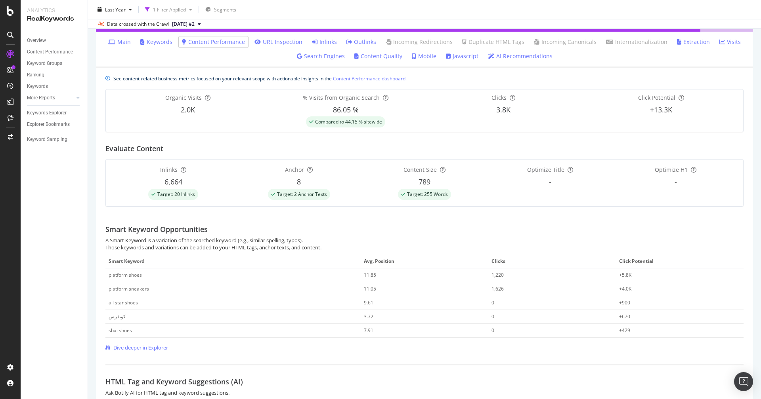
scroll to position [106, 0]
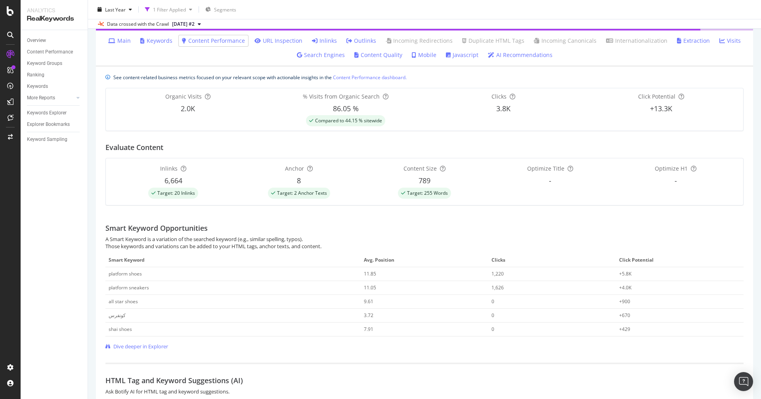
click at [123, 247] on div "A Smart Keyword is a variation of the searched keyword (e.g., similar spelling,…" at bounding box center [424, 243] width 638 height 15
click at [138, 245] on div "A Smart Keyword is a variation of the searched keyword (e.g., similar spelling,…" at bounding box center [424, 243] width 638 height 15
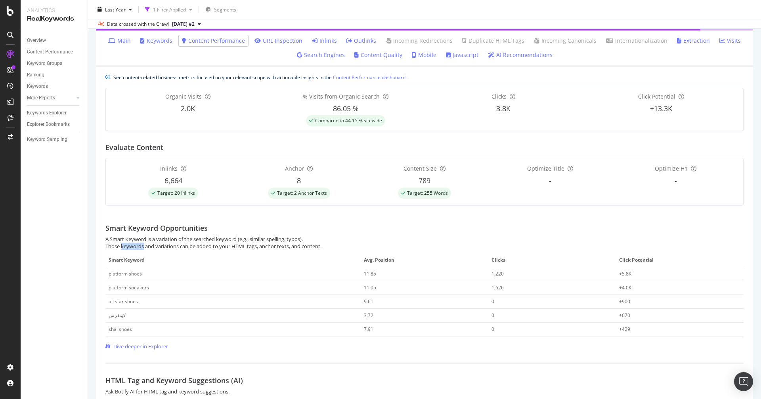
click at [138, 245] on div "A Smart Keyword is a variation of the searched keyword (e.g., similar spelling,…" at bounding box center [424, 243] width 638 height 15
click at [156, 245] on div "A Smart Keyword is a variation of the searched keyword (e.g., similar spelling,…" at bounding box center [424, 243] width 638 height 15
click at [121, 272] on div "platform shoes" at bounding box center [125, 274] width 33 height 7
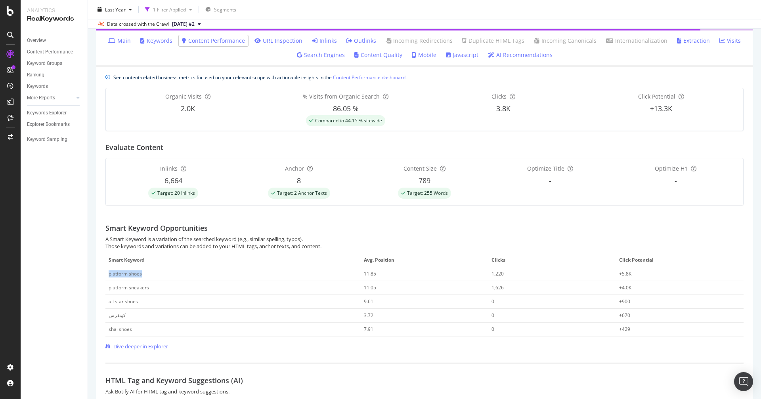
click at [121, 272] on div "platform shoes" at bounding box center [125, 274] width 33 height 7
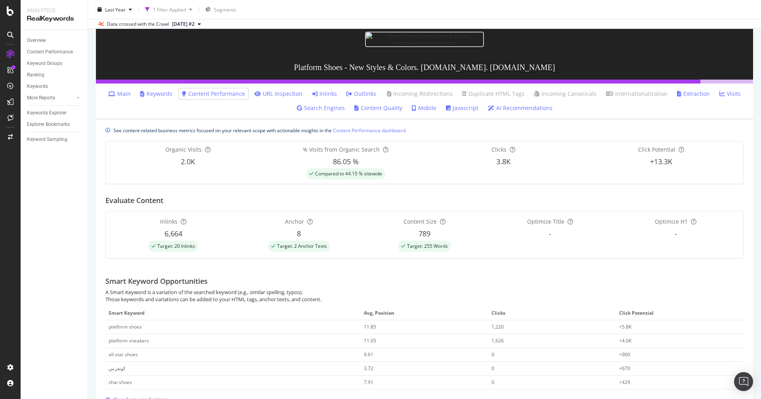
scroll to position [0, 0]
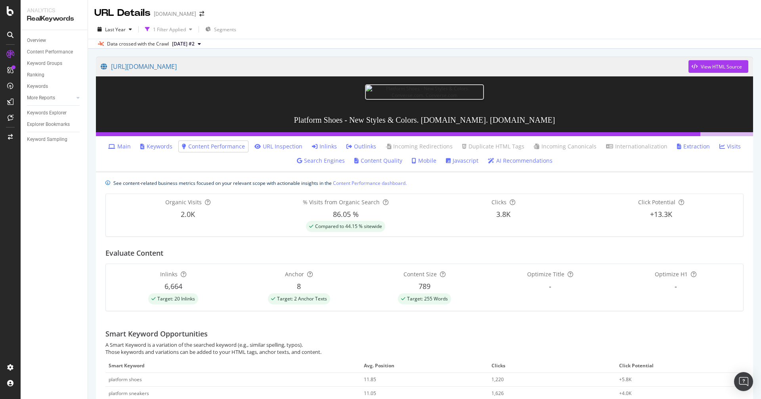
click at [719, 148] on icon at bounding box center [722, 147] width 6 height 6
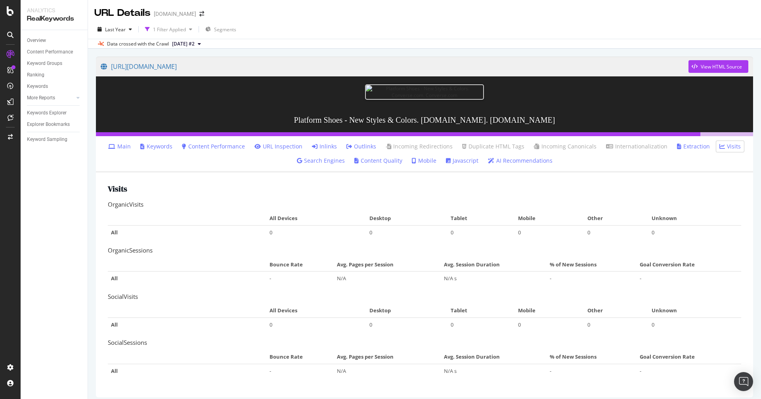
scroll to position [5, 0]
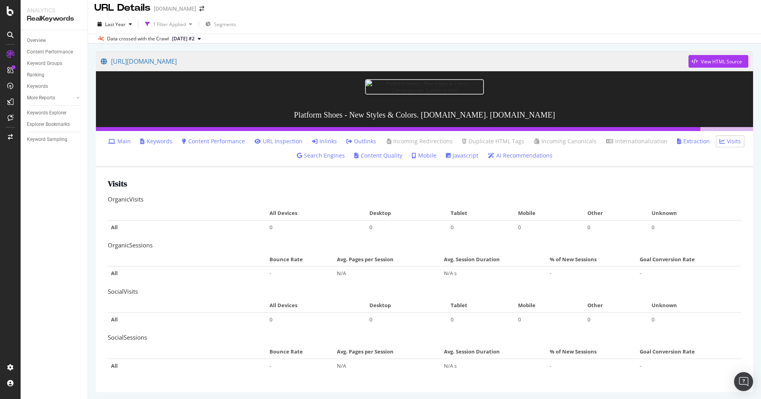
click at [328, 155] on link "Search Engines" at bounding box center [321, 156] width 48 height 8
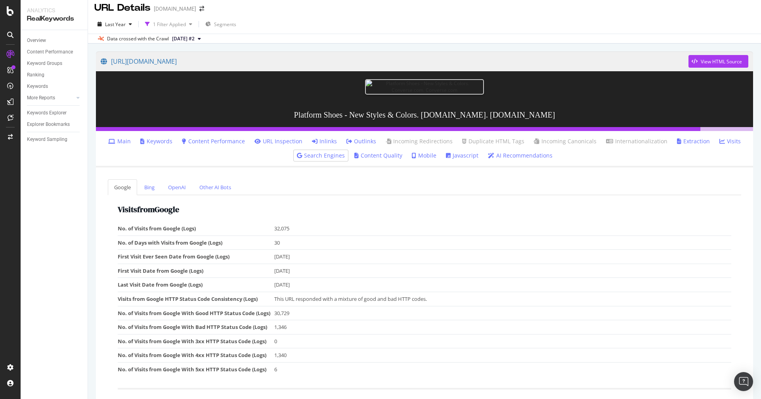
click at [391, 155] on link "Content Quality" at bounding box center [378, 156] width 48 height 8
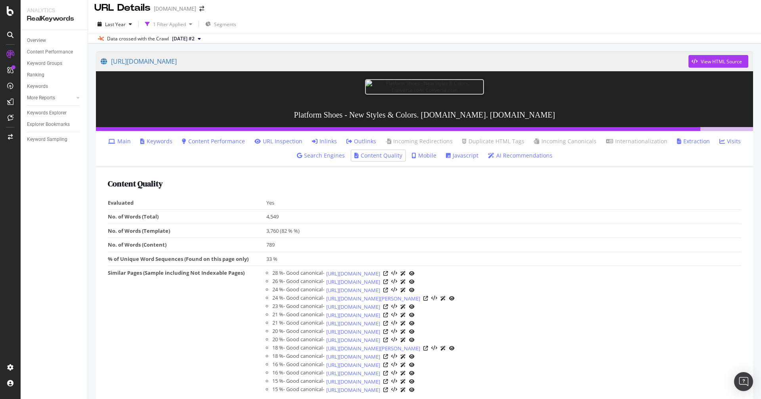
click at [513, 153] on link "AI Recommendations" at bounding box center [520, 156] width 65 height 8
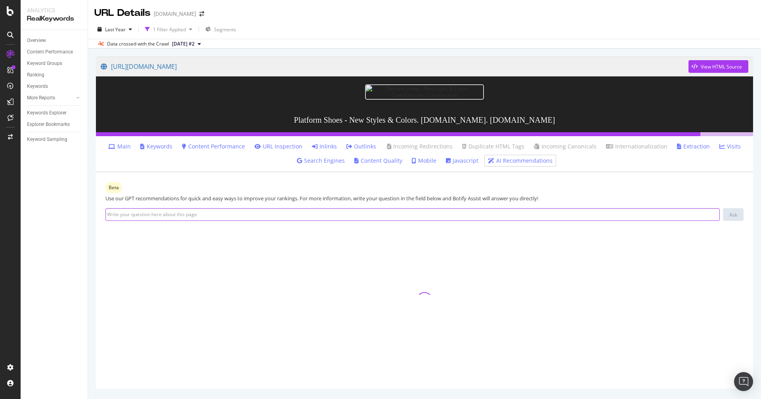
click at [398, 211] on input at bounding box center [412, 214] width 614 height 13
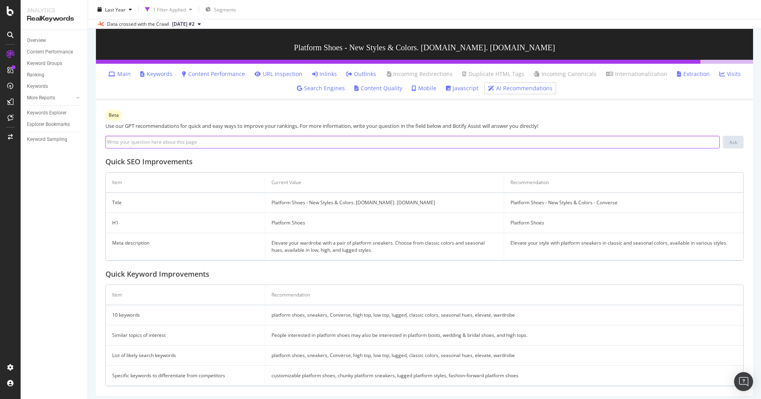
scroll to position [74, 0]
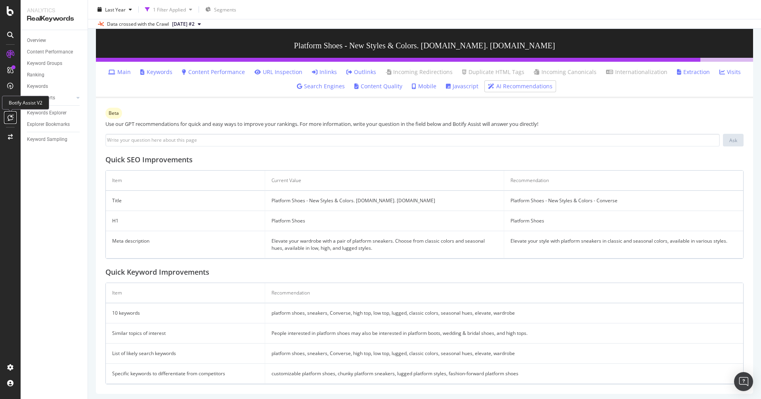
click at [10, 118] on icon at bounding box center [11, 117] width 6 height 6
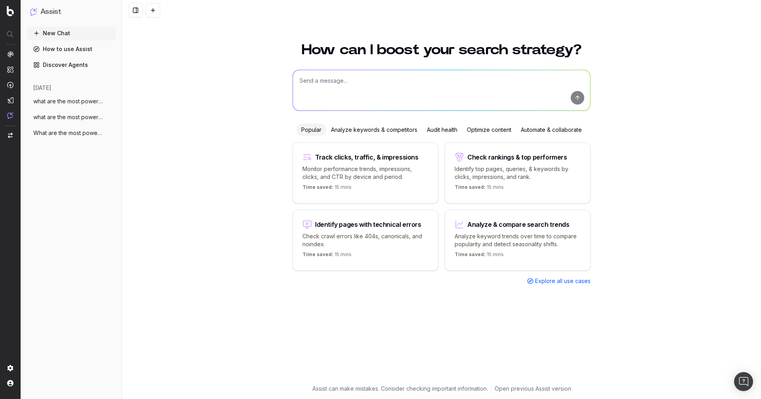
click at [65, 103] on span "what are the most powerful features of B" at bounding box center [68, 101] width 70 height 8
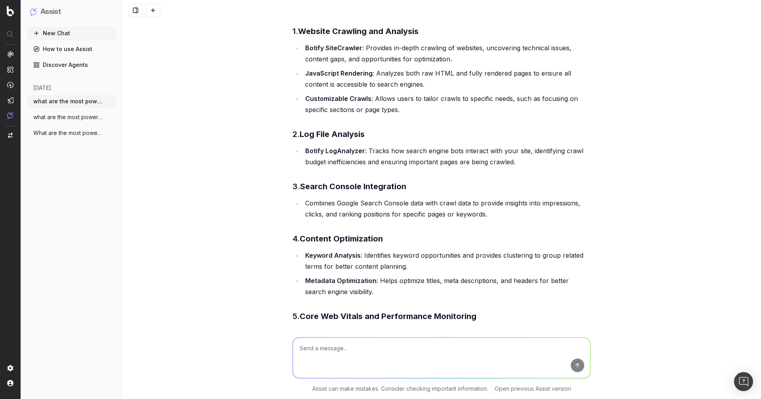
scroll to position [48, 0]
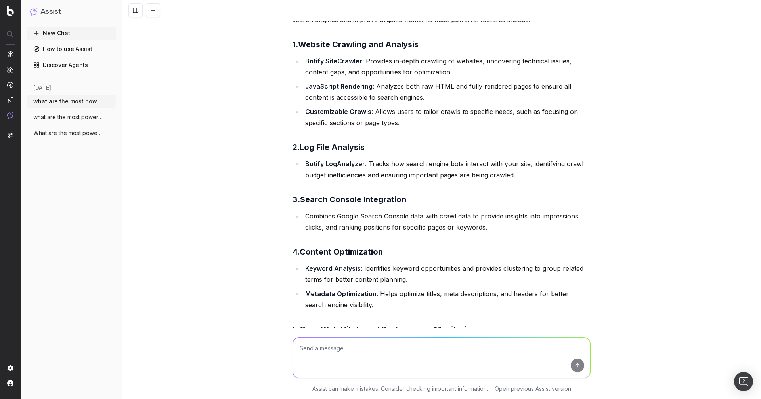
click at [340, 172] on li "Botify LogAnalyzer : Tracks how search engine bots interact with your site, ide…" at bounding box center [447, 169] width 288 height 22
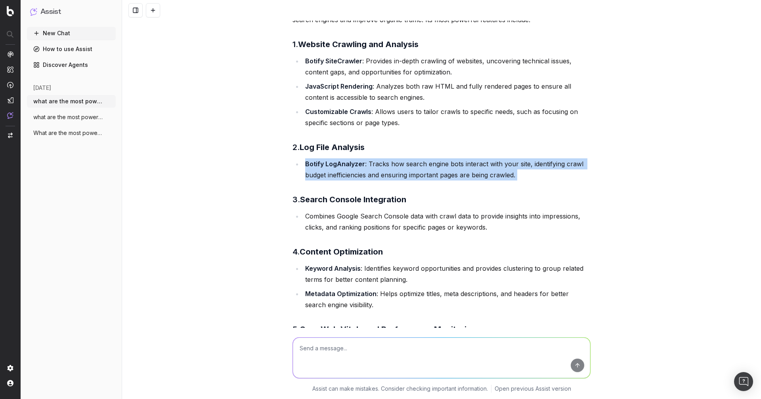
click at [363, 126] on li "Customizable Crawls : Allows users to tailor crawls to specific needs, such as …" at bounding box center [447, 117] width 288 height 22
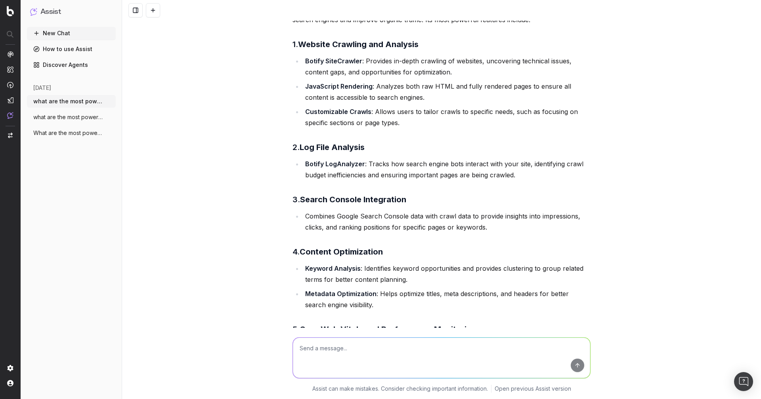
click at [363, 126] on li "Customizable Crawls : Allows users to tailor crawls to specific needs, such as …" at bounding box center [447, 117] width 288 height 22
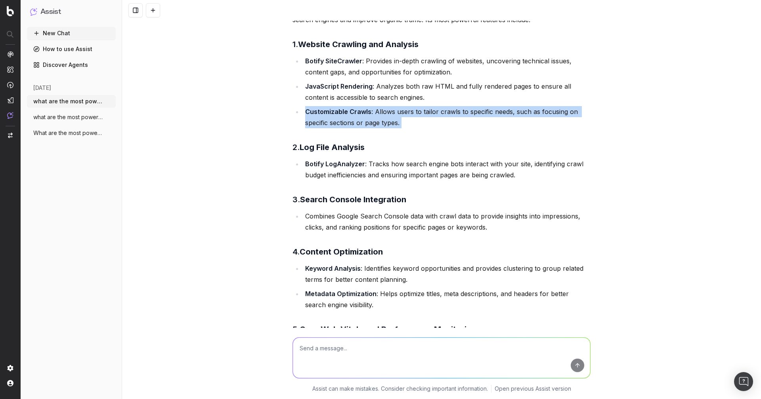
click at [380, 117] on li "Customizable Crawls : Allows users to tailor crawls to specific needs, such as …" at bounding box center [447, 117] width 288 height 22
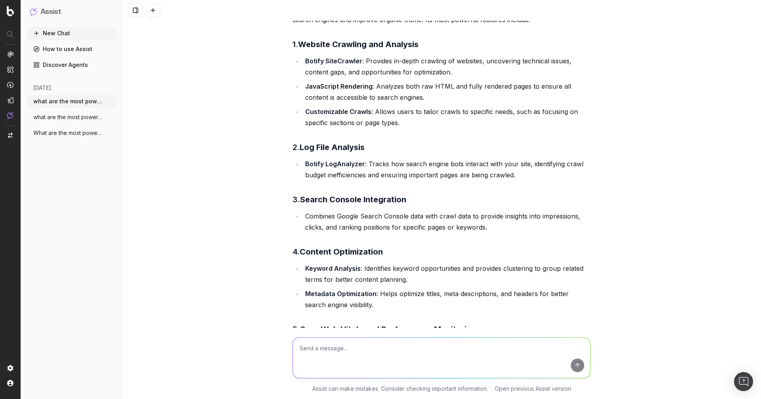
click at [380, 117] on li "Customizable Crawls : Allows users to tailor crawls to specific needs, such as …" at bounding box center [447, 117] width 288 height 22
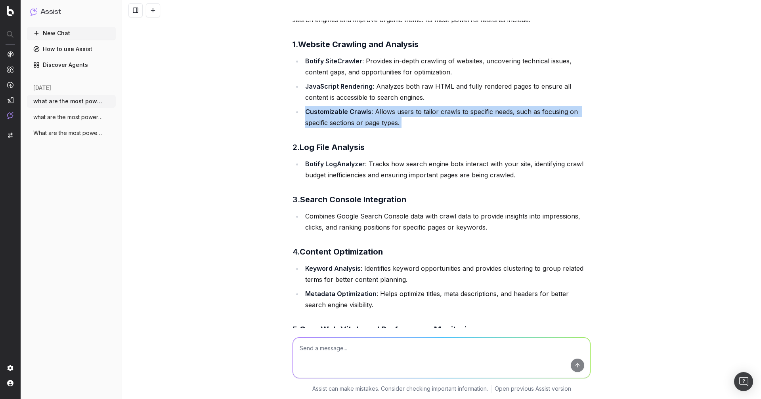
click at [347, 94] on li "JavaScript Rendering : Analyzes both raw HTML and fully rendered pages to ensur…" at bounding box center [447, 92] width 288 height 22
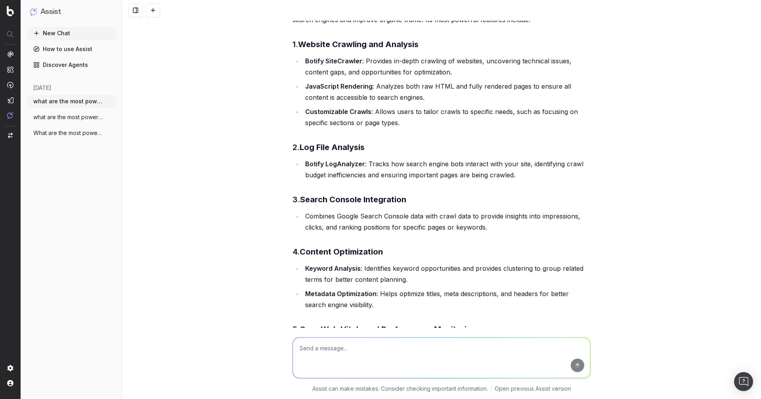
click at [347, 94] on li "JavaScript Rendering : Analyzes both raw HTML and fully rendered pages to ensur…" at bounding box center [447, 92] width 288 height 22
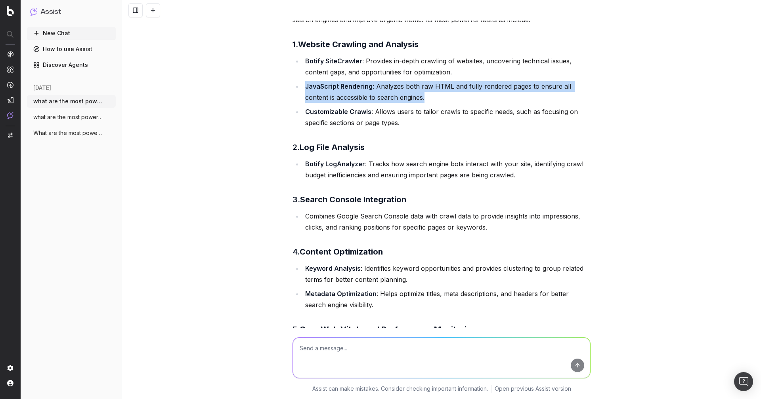
click at [347, 94] on li "JavaScript Rendering : Analyzes both raw HTML and fully rendered pages to ensur…" at bounding box center [447, 92] width 288 height 22
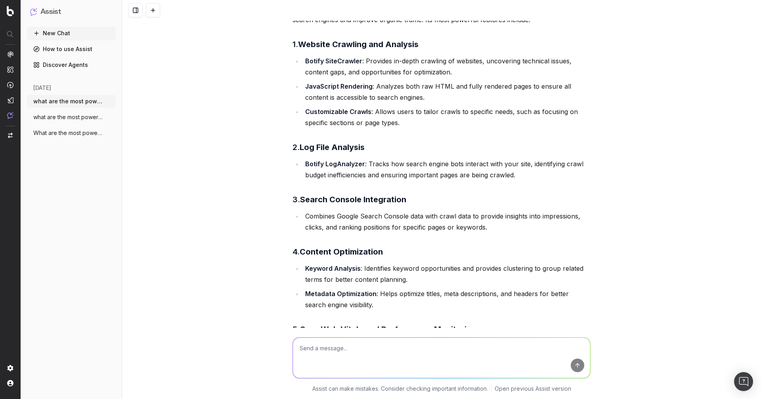
click at [347, 94] on li "JavaScript Rendering : Analyzes both raw HTML and fully rendered pages to ensur…" at bounding box center [447, 92] width 288 height 22
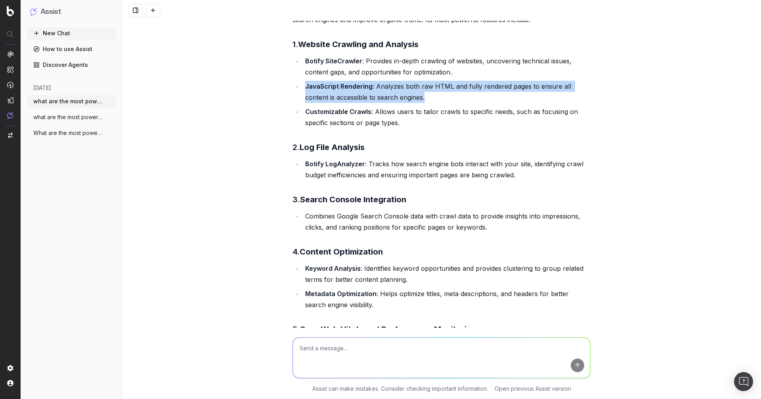
click at [376, 93] on li "JavaScript Rendering : Analyzes both raw HTML and fully rendered pages to ensur…" at bounding box center [447, 92] width 288 height 22
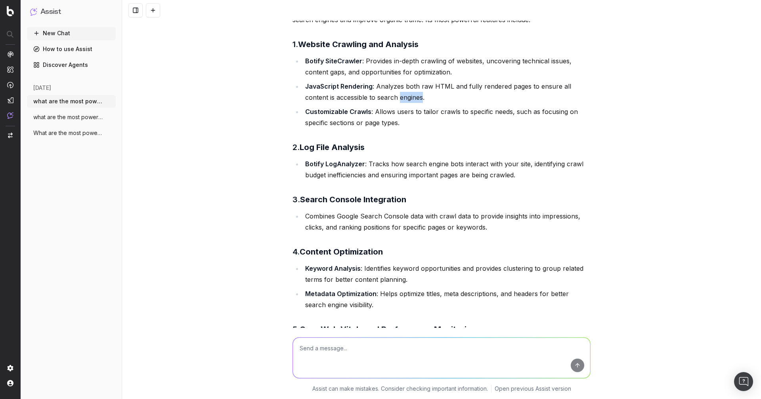
click at [376, 93] on li "JavaScript Rendering : Analyzes both raw HTML and fully rendered pages to ensur…" at bounding box center [447, 92] width 288 height 22
click at [397, 93] on li "JavaScript Rendering : Analyzes both raw HTML and fully rendered pages to ensur…" at bounding box center [447, 92] width 288 height 22
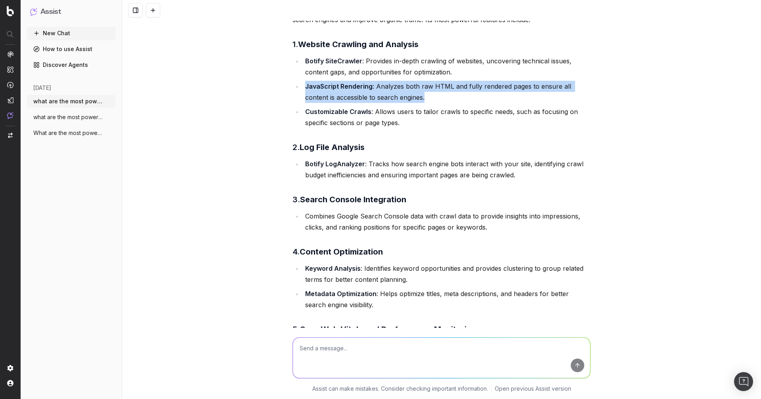
click at [397, 93] on li "JavaScript Rendering : Analyzes both raw HTML and fully rendered pages to ensur…" at bounding box center [447, 92] width 288 height 22
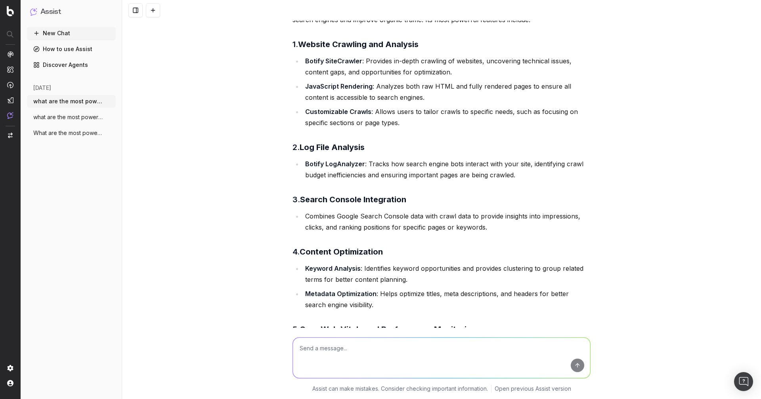
click at [364, 165] on li "Botify LogAnalyzer : Tracks how search engine bots interact with your site, ide…" at bounding box center [447, 169] width 288 height 22
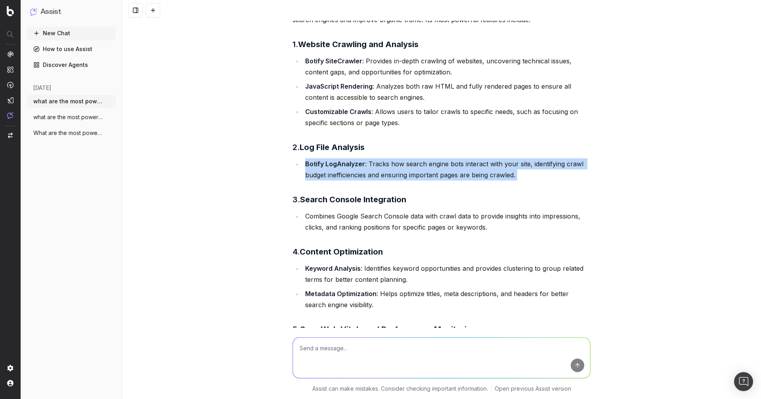
click at [376, 163] on li "Botify LogAnalyzer : Tracks how search engine bots interact with your site, ide…" at bounding box center [447, 169] width 288 height 22
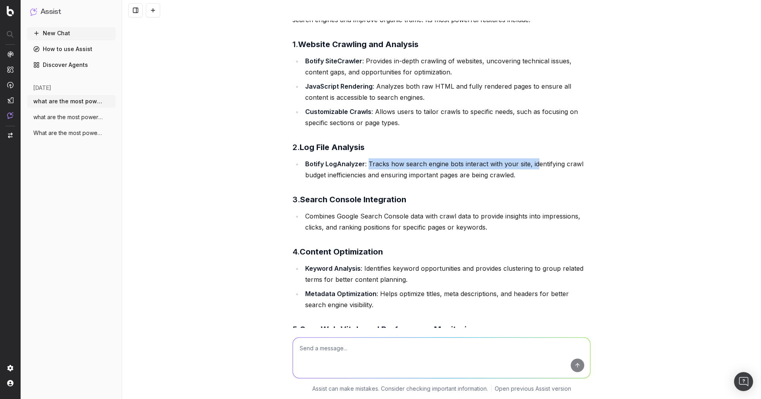
drag, startPoint x: 367, startPoint y: 165, endPoint x: 534, endPoint y: 170, distance: 167.3
click at [534, 170] on li "Botify LogAnalyzer : Tracks how search engine bots interact with your site, ide…" at bounding box center [447, 169] width 288 height 22
click at [515, 179] on li "Botify LogAnalyzer : Tracks how search engine bots interact with your site, ide…" at bounding box center [447, 169] width 288 height 22
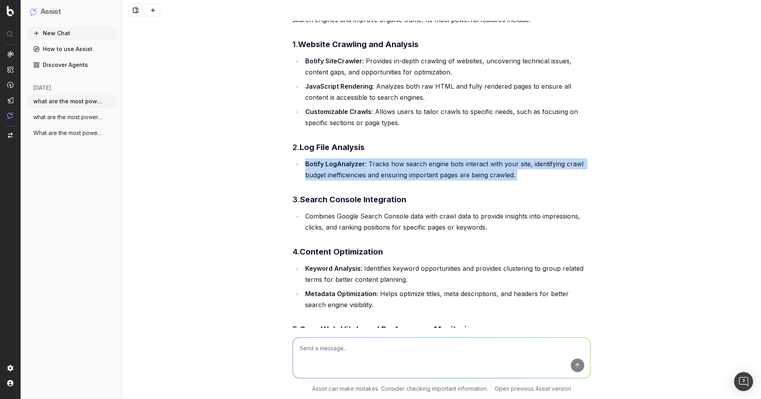
click at [497, 178] on li "Botify LogAnalyzer : Tracks how search engine bots interact with your site, ide…" at bounding box center [447, 169] width 288 height 22
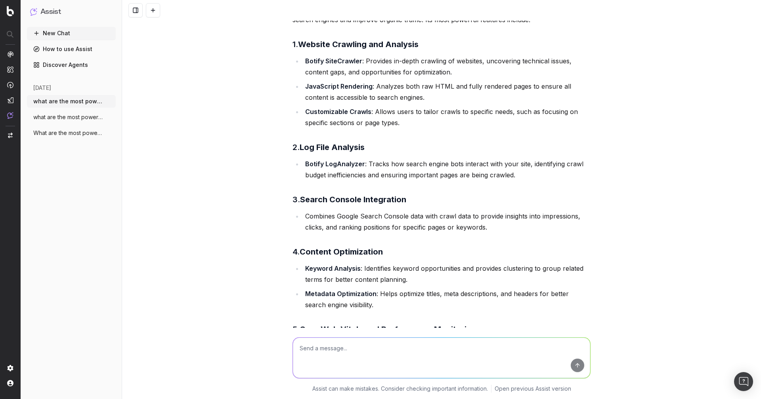
click at [497, 178] on li "Botify LogAnalyzer : Tracks how search engine bots interact with your site, ide…" at bounding box center [447, 169] width 288 height 22
click at [476, 178] on li "Botify LogAnalyzer : Tracks how search engine bots interact with your site, ide…" at bounding box center [447, 169] width 288 height 22
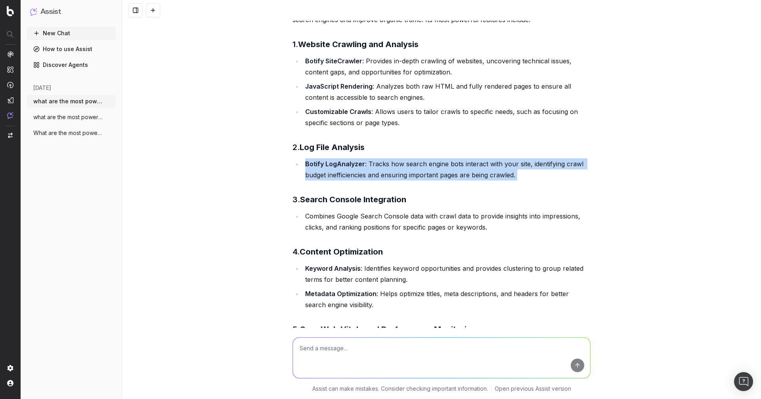
click at [468, 178] on li "Botify LogAnalyzer : Tracks how search engine bots interact with your site, ide…" at bounding box center [447, 169] width 288 height 22
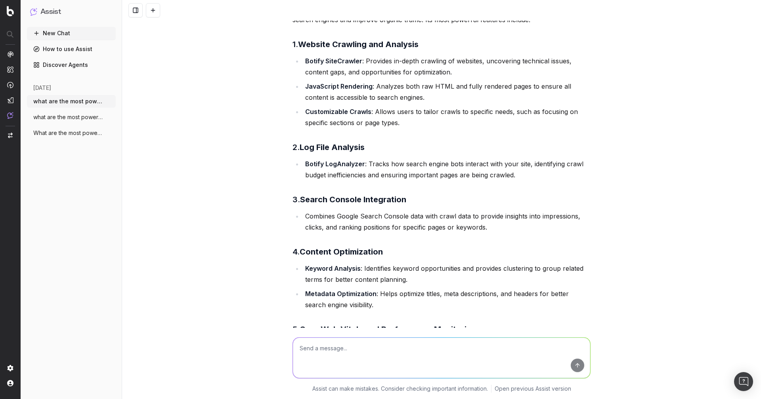
click at [360, 169] on li "Botify LogAnalyzer : Tracks how search engine bots interact with your site, ide…" at bounding box center [447, 169] width 288 height 22
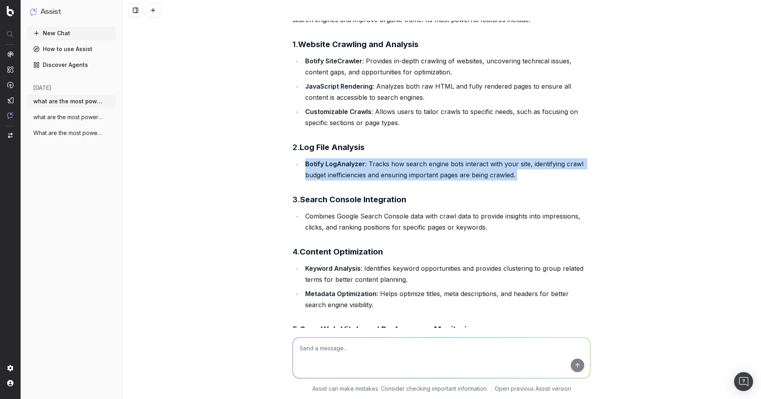
click at [371, 167] on li "Botify LogAnalyzer : Tracks how search engine bots interact with your site, ide…" at bounding box center [447, 169] width 288 height 22
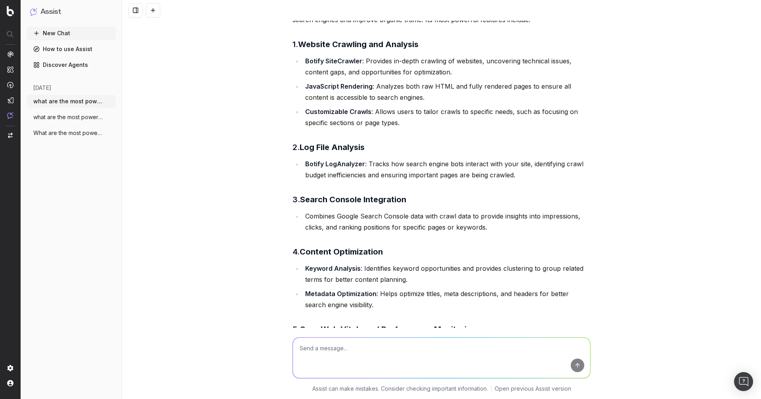
click at [371, 167] on li "Botify LogAnalyzer : Tracks how search engine bots interact with your site, ide…" at bounding box center [447, 169] width 288 height 22
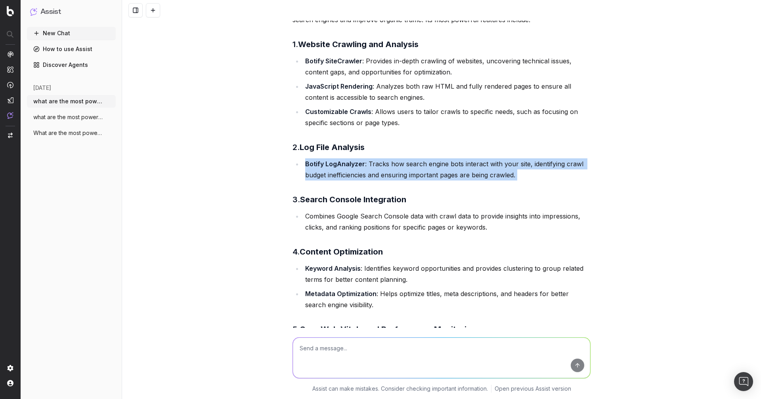
click at [374, 166] on li "Botify LogAnalyzer : Tracks how search engine bots interact with your site, ide…" at bounding box center [447, 169] width 288 height 22
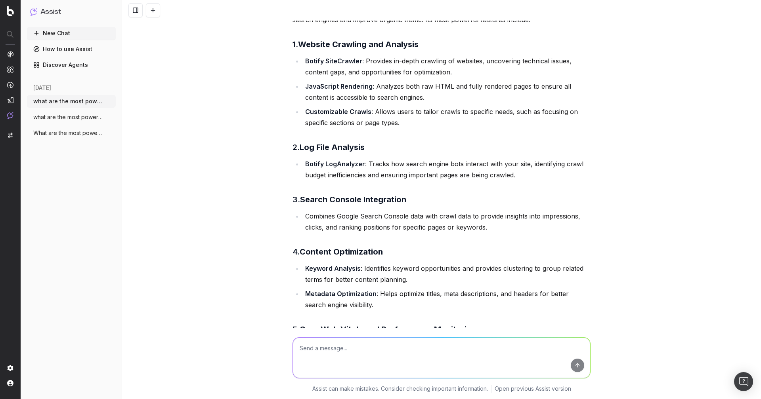
click at [374, 166] on li "Botify LogAnalyzer : Tracks how search engine bots interact with your site, ide…" at bounding box center [447, 169] width 288 height 22
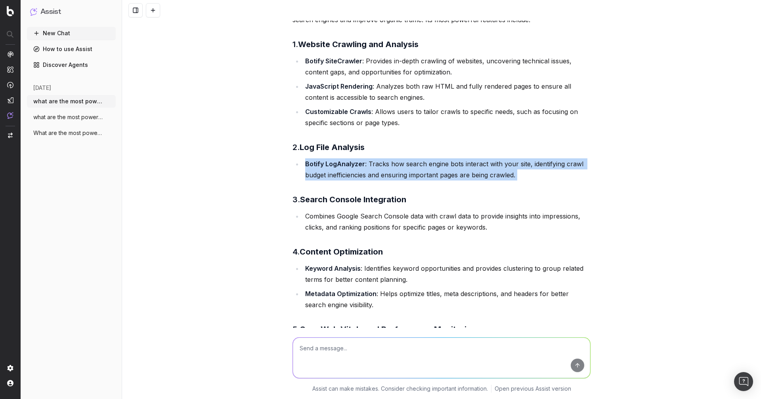
click at [331, 221] on li "Combines Google Search Console data with crawl data to provide insights into im…" at bounding box center [447, 222] width 288 height 22
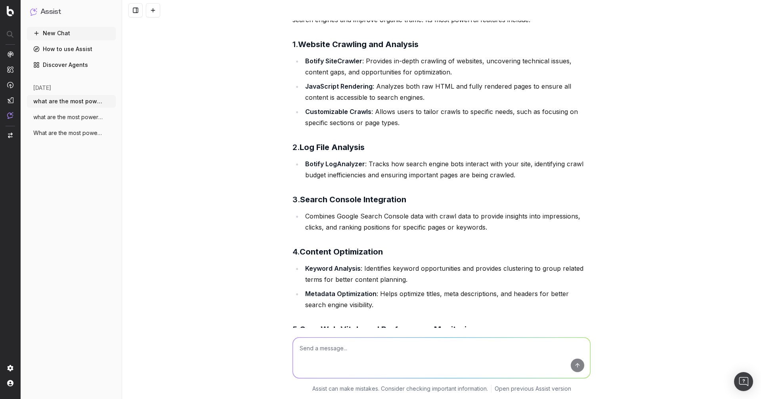
scroll to position [124, 0]
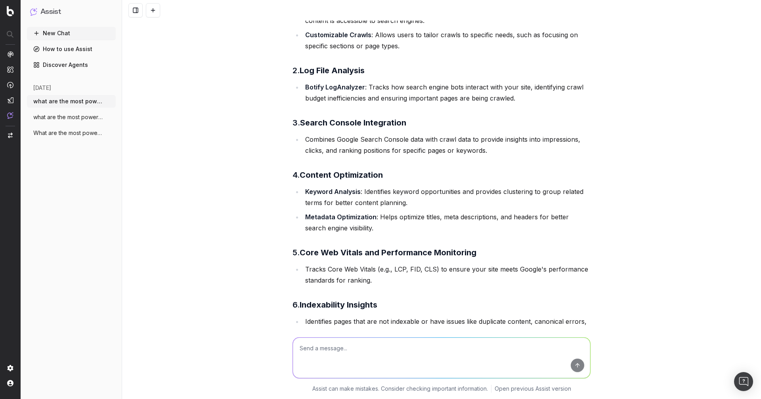
click at [382, 149] on li "Combines Google Search Console data with crawl data to provide insights into im…" at bounding box center [447, 145] width 288 height 22
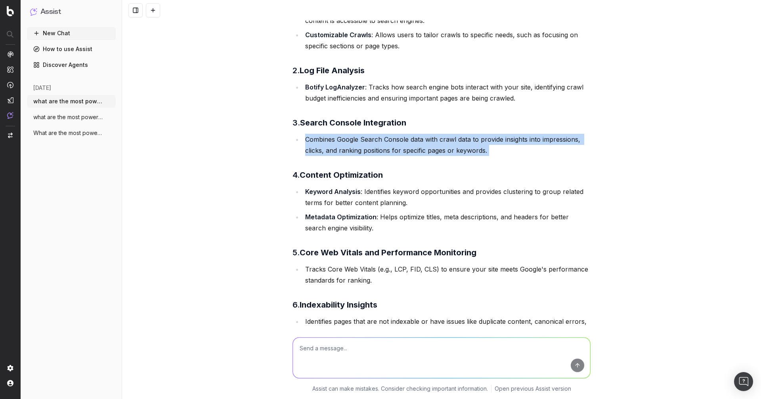
click at [372, 151] on li "Combines Google Search Console data with crawl data to provide insights into im…" at bounding box center [447, 145] width 288 height 22
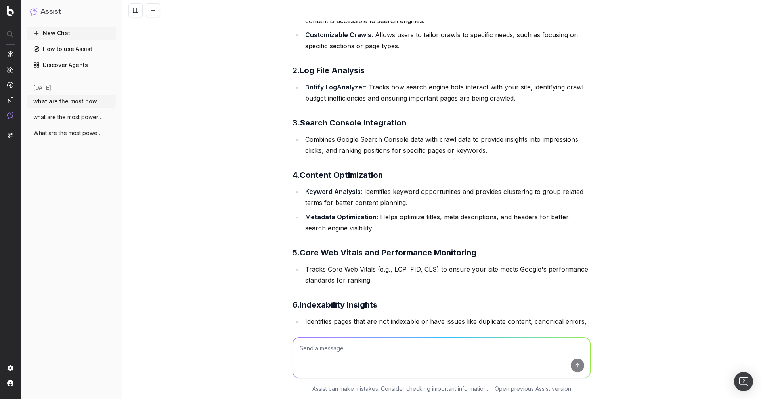
click at [372, 151] on li "Combines Google Search Console data with crawl data to provide insights into im…" at bounding box center [447, 145] width 288 height 22
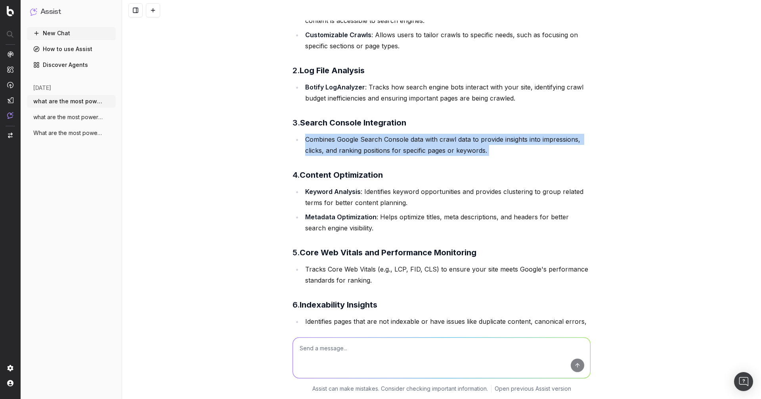
click at [394, 148] on li "Combines Google Search Console data with crawl data to provide insights into im…" at bounding box center [447, 145] width 288 height 22
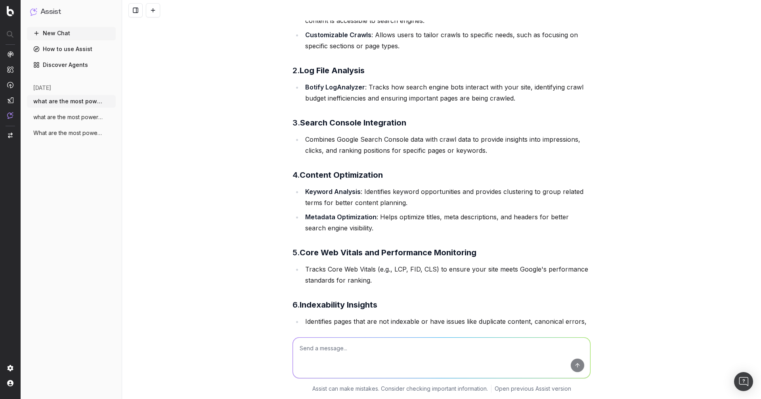
click at [393, 218] on li "Metadata Optimization : Helps optimize titles, meta descriptions, and headers f…" at bounding box center [447, 223] width 288 height 22
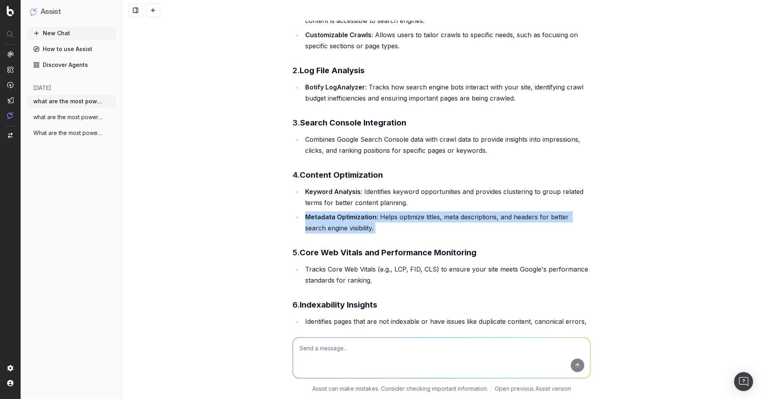
click at [362, 204] on li "Keyword Analysis : Identifies keyword opportunities and provides clustering to …" at bounding box center [447, 197] width 288 height 22
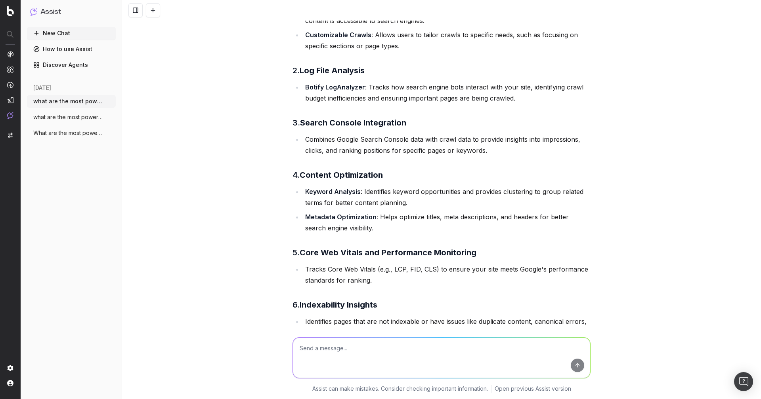
click at [362, 204] on li "Keyword Analysis : Identifies keyword opportunities and provides clustering to …" at bounding box center [447, 197] width 288 height 22
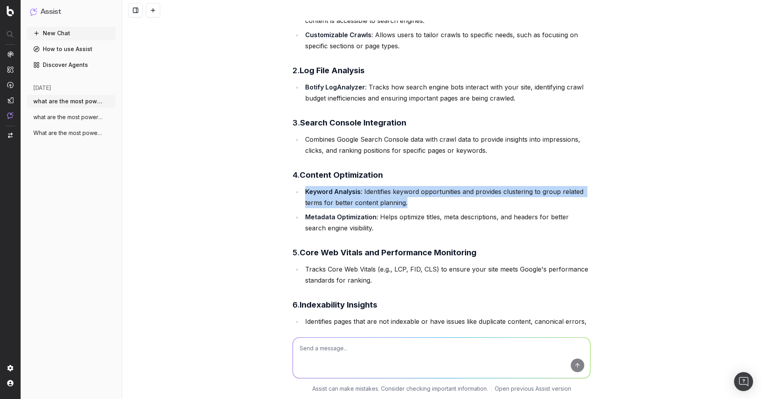
click at [379, 199] on li "Keyword Analysis : Identifies keyword opportunities and provides clustering to …" at bounding box center [447, 197] width 288 height 22
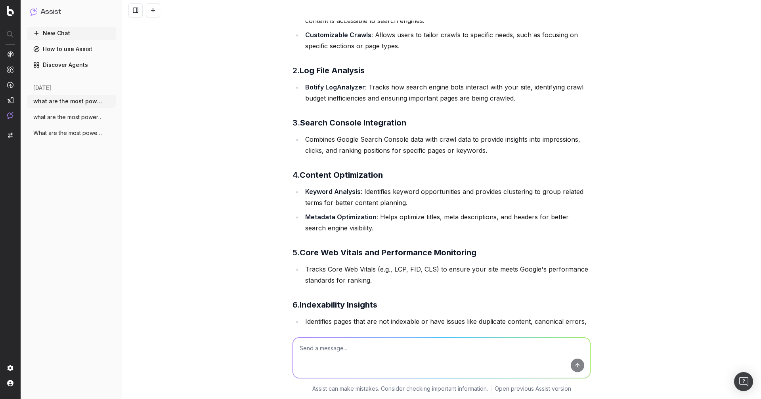
click at [379, 199] on li "Keyword Analysis : Identifies keyword opportunities and provides clustering to …" at bounding box center [447, 197] width 288 height 22
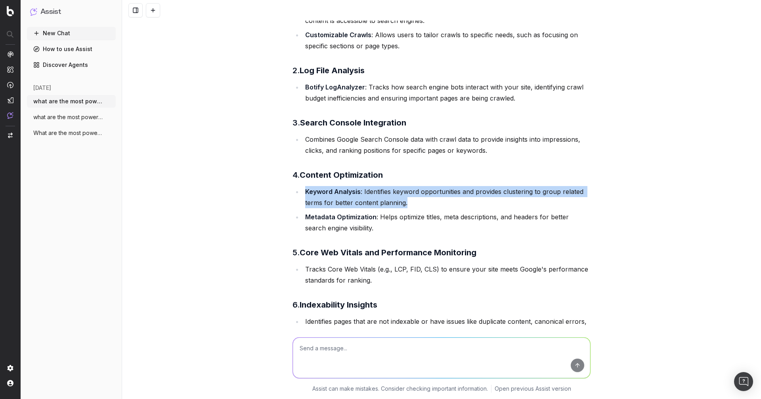
click at [396, 195] on li "Keyword Analysis : Identifies keyword opportunities and provides clustering to …" at bounding box center [447, 197] width 288 height 22
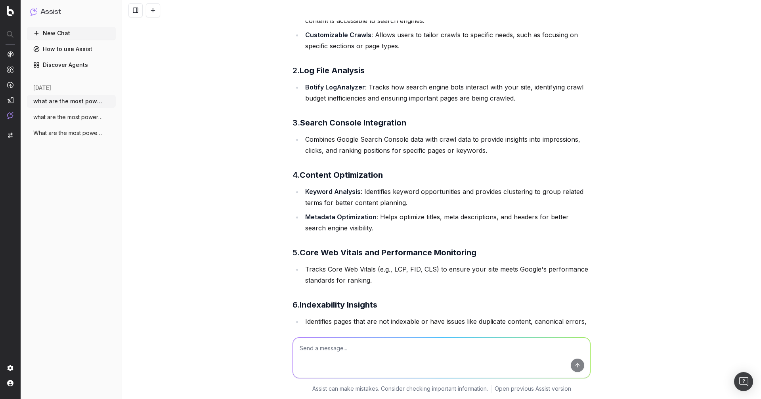
click at [396, 195] on li "Keyword Analysis : Identifies keyword opportunities and provides clustering to …" at bounding box center [447, 197] width 288 height 22
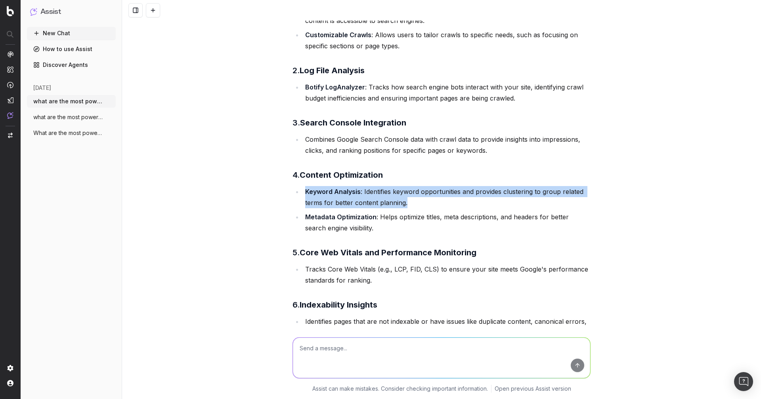
click at [376, 197] on li "Keyword Analysis : Identifies keyword opportunities and provides clustering to …" at bounding box center [447, 197] width 288 height 22
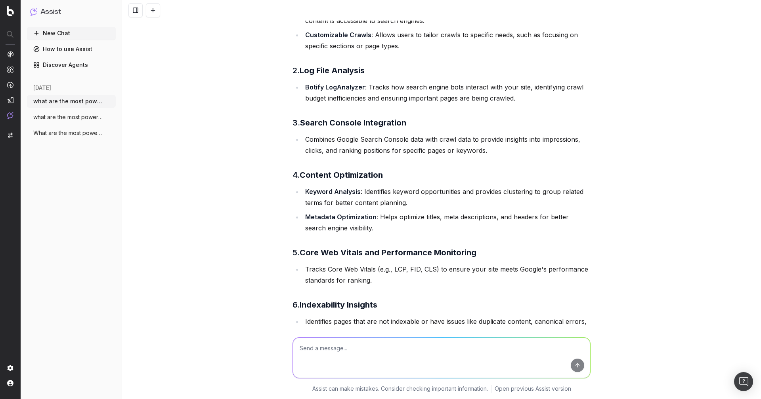
click at [376, 197] on li "Keyword Analysis : Identifies keyword opportunities and provides clustering to …" at bounding box center [447, 197] width 288 height 22
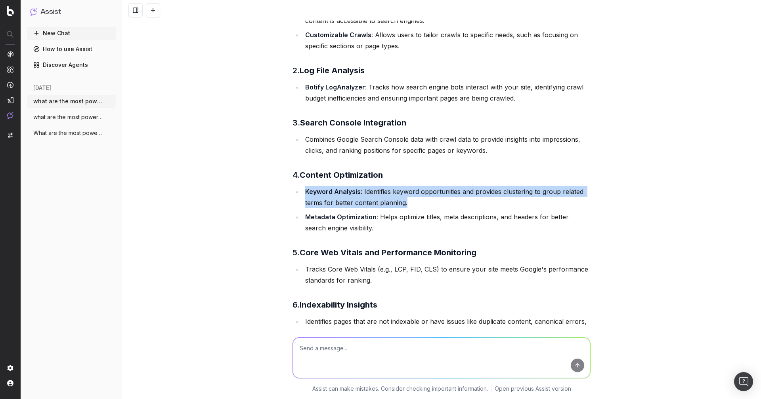
click at [388, 195] on li "Keyword Analysis : Identifies keyword opportunities and provides clustering to …" at bounding box center [447, 197] width 288 height 22
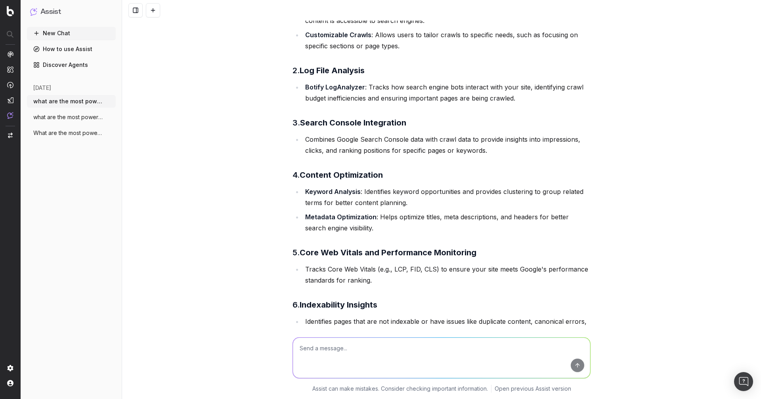
click at [388, 195] on li "Keyword Analysis : Identifies keyword opportunities and provides clustering to …" at bounding box center [447, 197] width 288 height 22
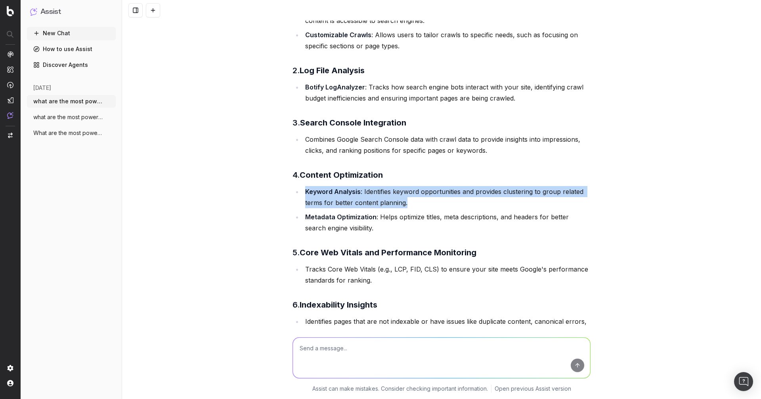
click at [404, 194] on li "Keyword Analysis : Identifies keyword opportunities and provides clustering to …" at bounding box center [447, 197] width 288 height 22
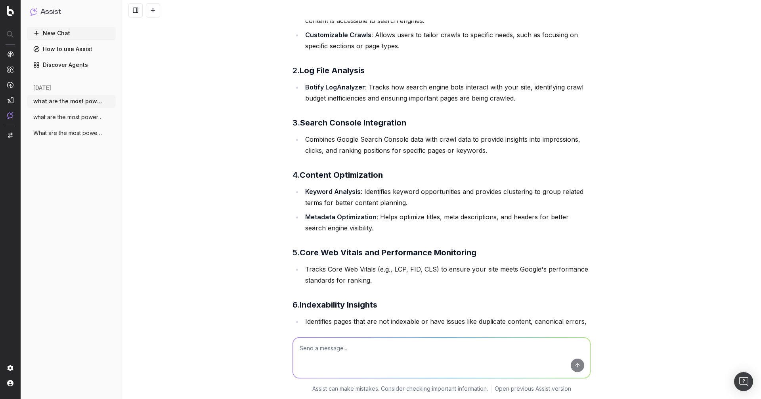
click at [404, 194] on li "Keyword Analysis : Identifies keyword opportunities and provides clustering to …" at bounding box center [447, 197] width 288 height 22
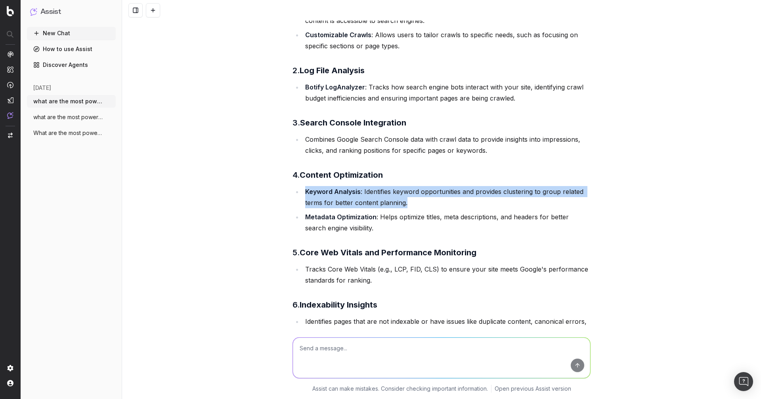
click at [418, 193] on li "Keyword Analysis : Identifies keyword opportunities and provides clustering to …" at bounding box center [447, 197] width 288 height 22
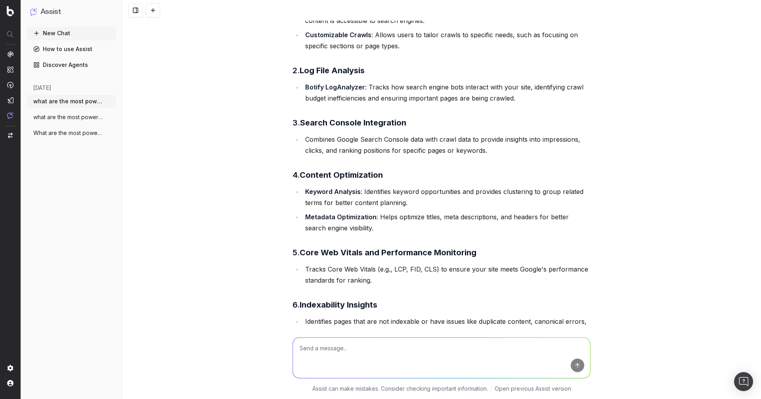
click at [418, 193] on li "Keyword Analysis : Identifies keyword opportunities and provides clustering to …" at bounding box center [447, 197] width 288 height 22
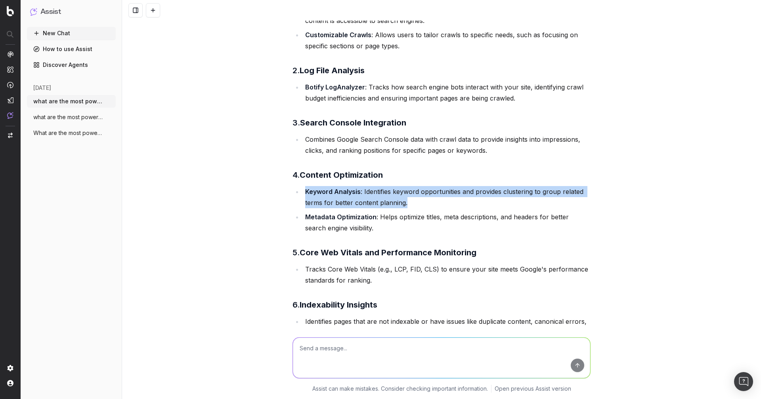
click at [392, 194] on li "Keyword Analysis : Identifies keyword opportunities and provides clustering to …" at bounding box center [447, 197] width 288 height 22
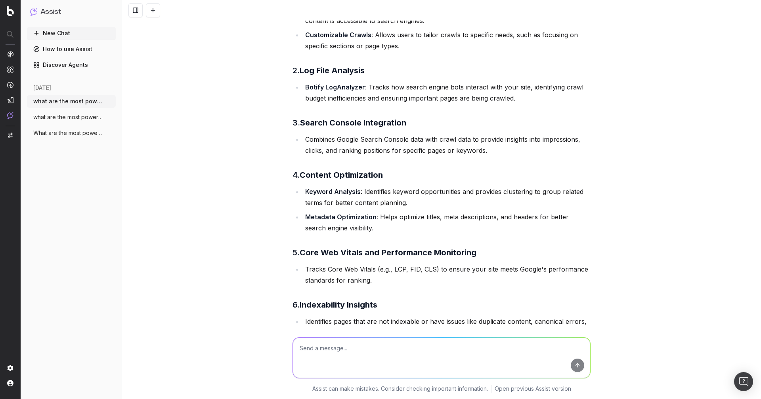
click at [392, 194] on li "Keyword Analysis : Identifies keyword opportunities and provides clustering to …" at bounding box center [447, 197] width 288 height 22
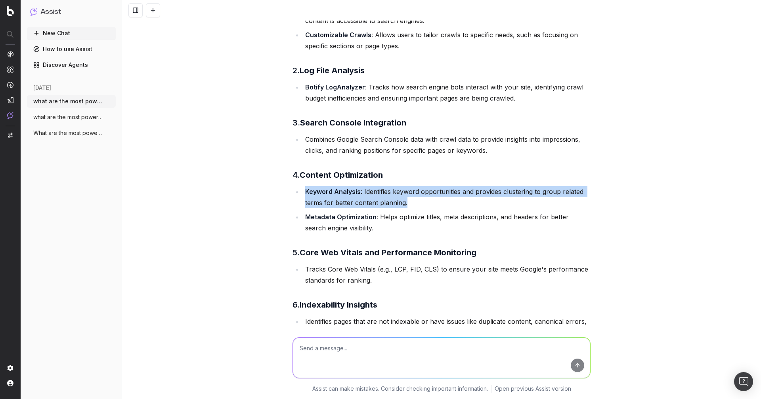
click at [352, 222] on li "Metadata Optimization : Helps optimize titles, meta descriptions, and headers f…" at bounding box center [447, 223] width 288 height 22
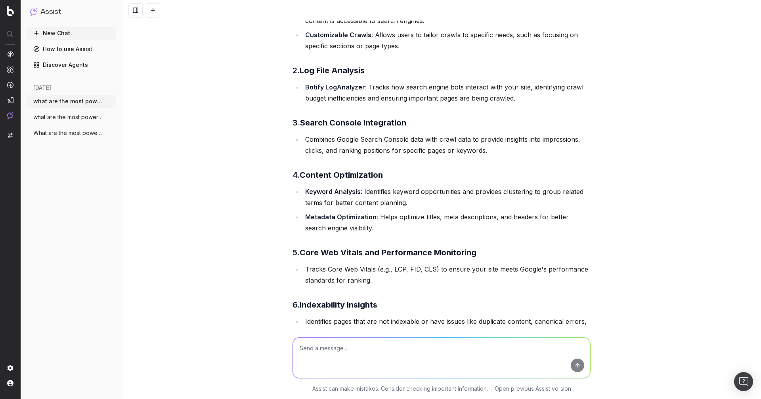
click at [352, 222] on li "Metadata Optimization : Helps optimize titles, meta descriptions, and headers f…" at bounding box center [447, 223] width 288 height 22
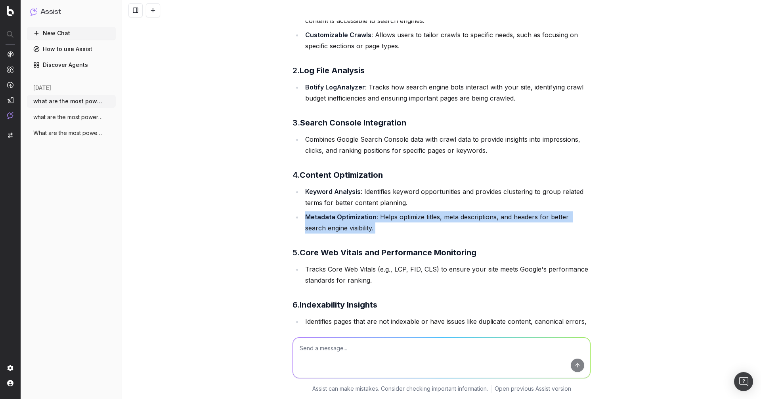
click at [335, 222] on li "Metadata Optimization : Helps optimize titles, meta descriptions, and headers f…" at bounding box center [447, 223] width 288 height 22
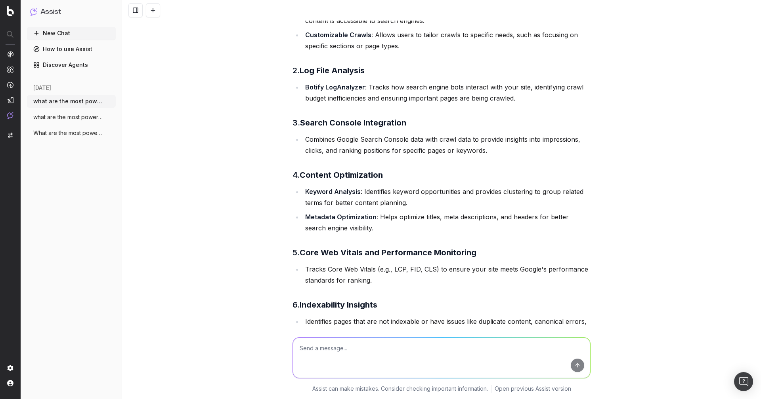
click at [335, 222] on li "Metadata Optimization : Helps optimize titles, meta descriptions, and headers f…" at bounding box center [447, 223] width 288 height 22
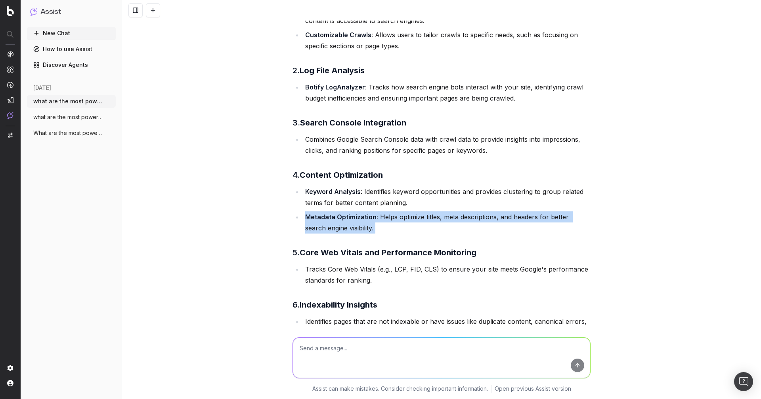
click at [345, 220] on strong "Metadata Optimization" at bounding box center [340, 217] width 71 height 8
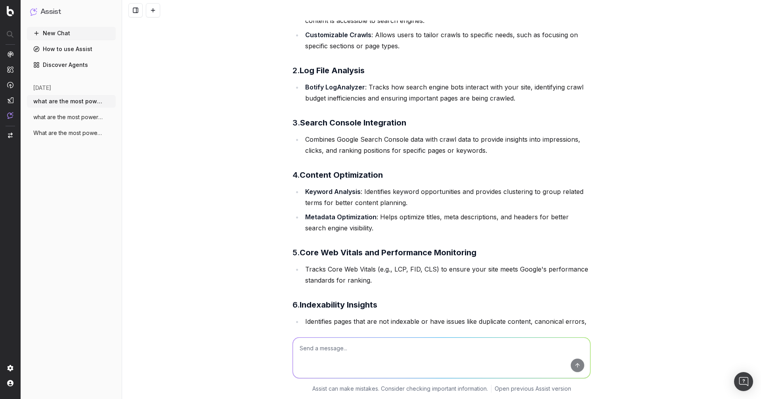
click at [345, 220] on strong "Metadata Optimization" at bounding box center [340, 217] width 71 height 8
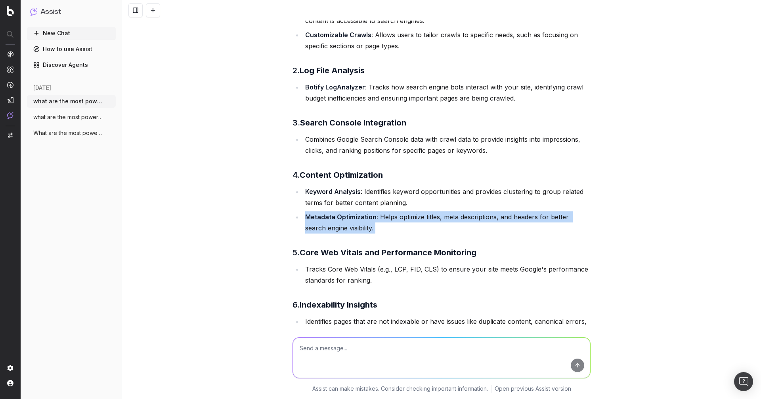
click at [338, 218] on strong "Metadata Optimization" at bounding box center [340, 217] width 71 height 8
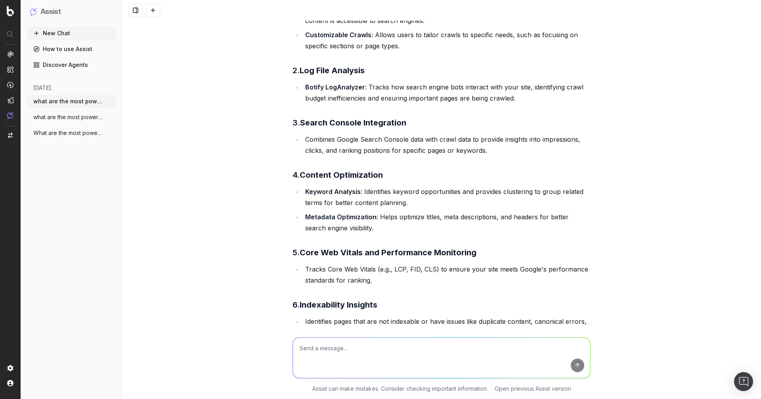
click at [338, 218] on strong "Metadata Optimization" at bounding box center [340, 217] width 71 height 8
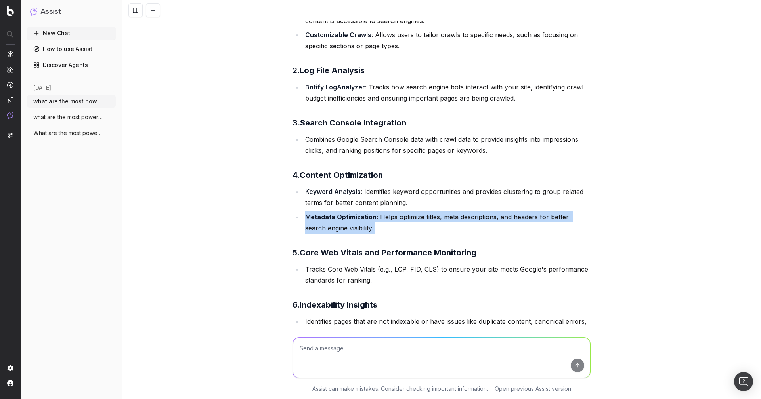
click at [349, 218] on strong "Metadata Optimization" at bounding box center [340, 217] width 71 height 8
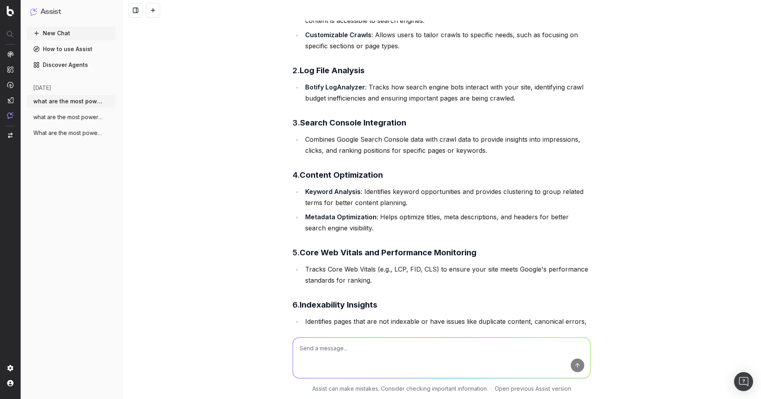
click at [370, 232] on li "Metadata Optimization : Helps optimize titles, meta descriptions, and headers f…" at bounding box center [447, 223] width 288 height 22
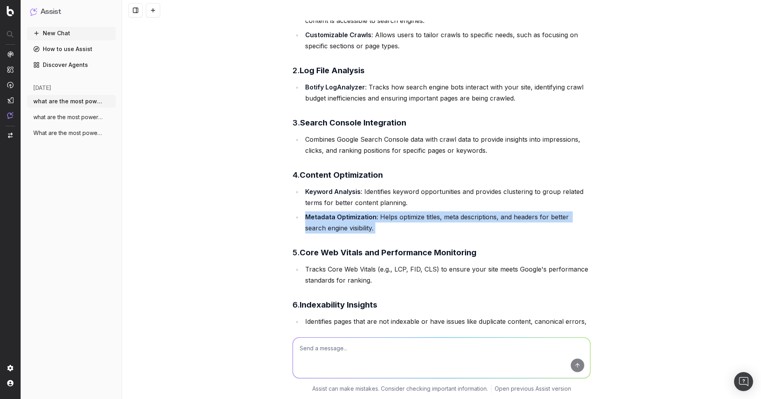
click at [350, 227] on li "Metadata Optimization : Helps optimize titles, meta descriptions, and headers f…" at bounding box center [447, 223] width 288 height 22
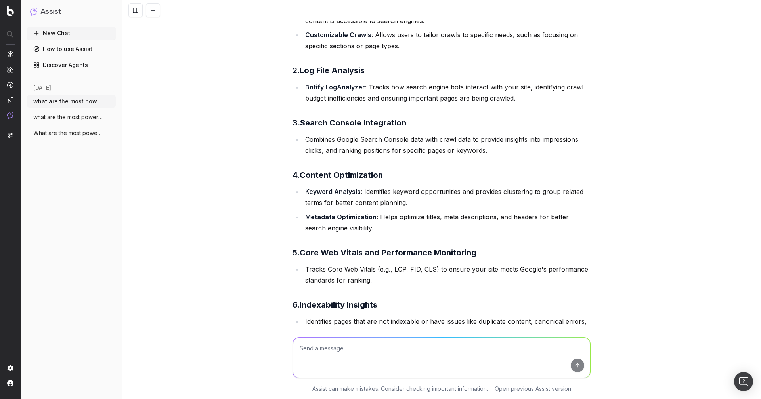
click at [350, 227] on li "Metadata Optimization : Helps optimize titles, meta descriptions, and headers f…" at bounding box center [447, 223] width 288 height 22
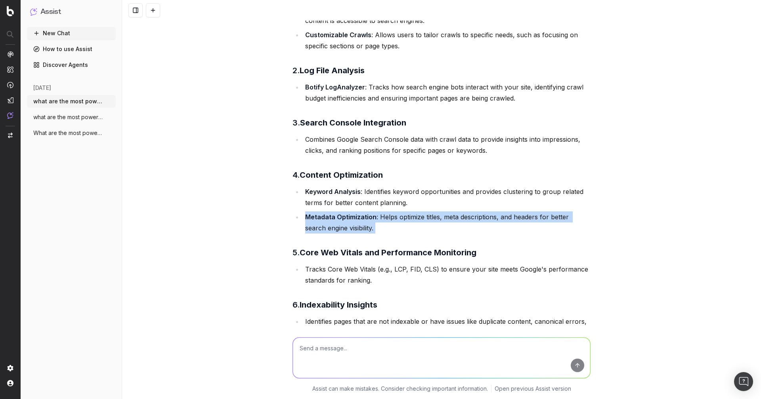
click at [336, 253] on strong "Core Web Vitals and Performance Monitoring" at bounding box center [388, 253] width 177 height 10
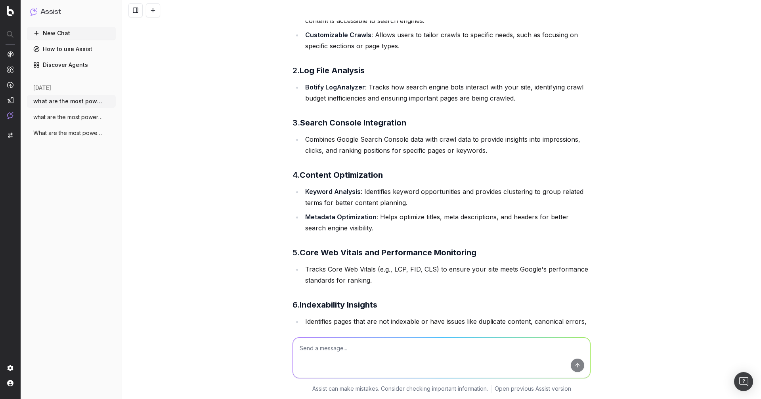
click at [336, 253] on strong "Core Web Vitals and Performance Monitoring" at bounding box center [388, 253] width 177 height 10
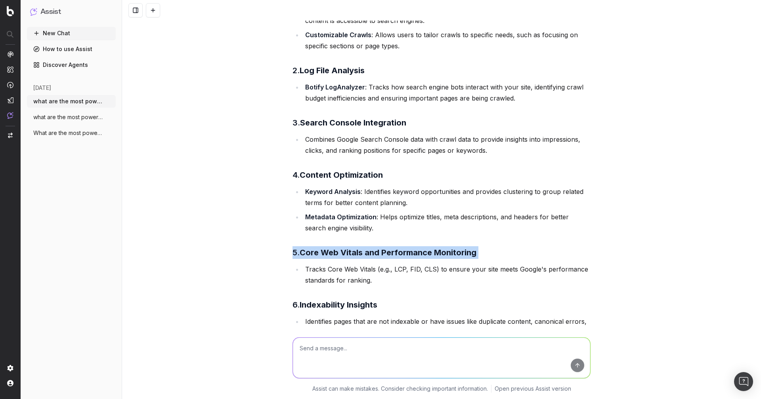
click at [324, 273] on li "Tracks Core Web Vitals (e.g., LCP, FID, CLS) to ensure your site meets Google's…" at bounding box center [447, 275] width 288 height 22
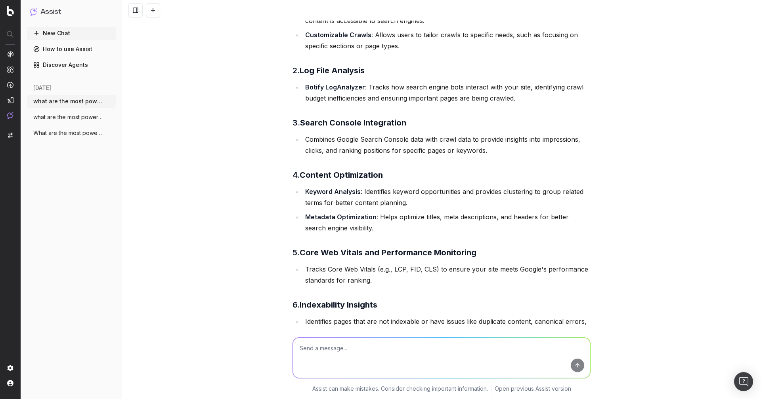
click at [324, 273] on li "Tracks Core Web Vitals (e.g., LCP, FID, CLS) to ensure your site meets Google's…" at bounding box center [447, 275] width 288 height 22
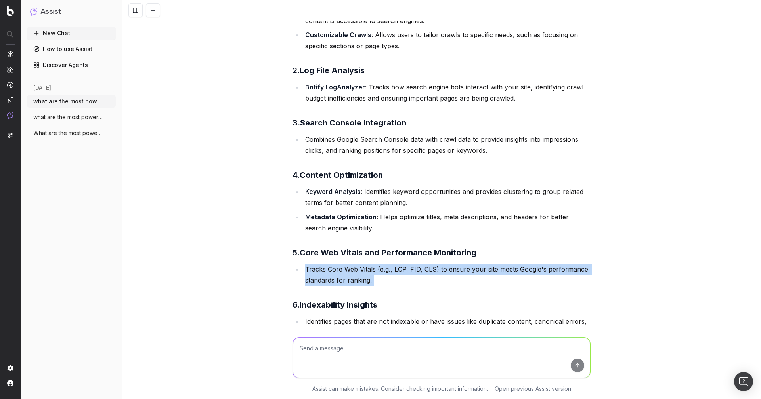
click at [361, 175] on strong "Content Optimization" at bounding box center [341, 175] width 83 height 10
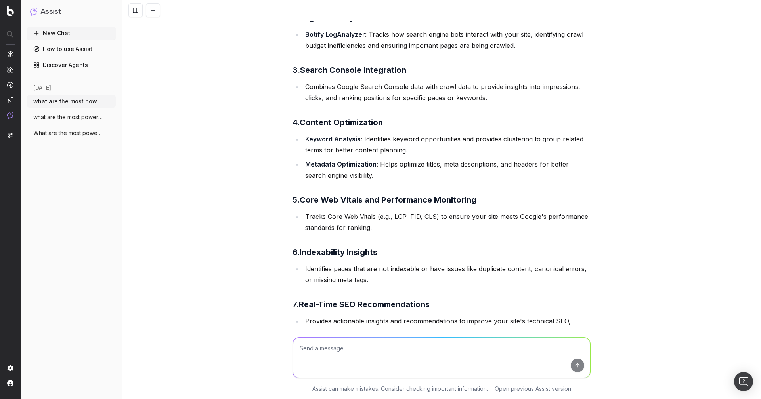
scroll to position [183, 0]
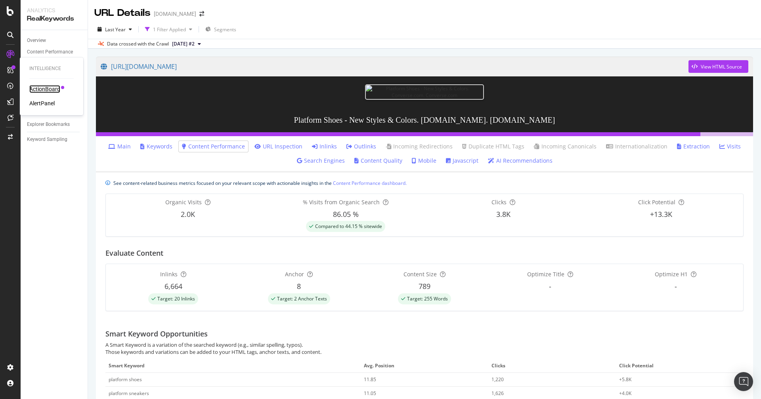
click at [40, 87] on div "ActionBoard" at bounding box center [44, 89] width 31 height 8
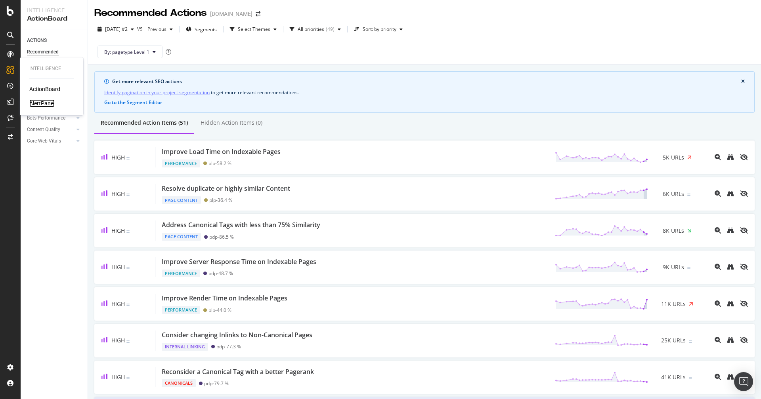
click at [44, 107] on div "AlertPanel" at bounding box center [41, 103] width 25 height 8
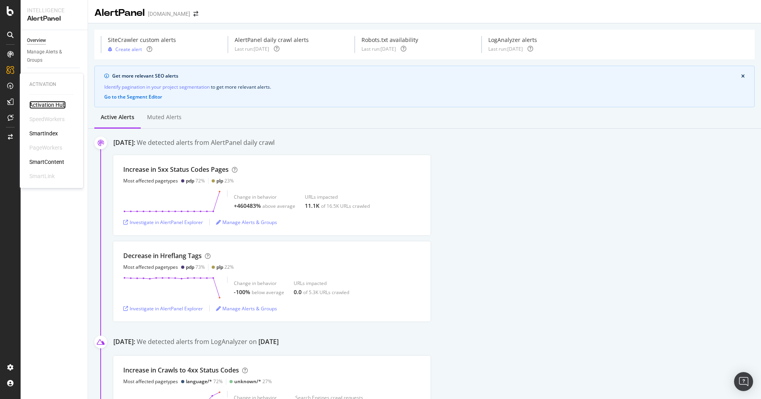
click at [52, 105] on div "Activation Hub" at bounding box center [47, 105] width 36 height 8
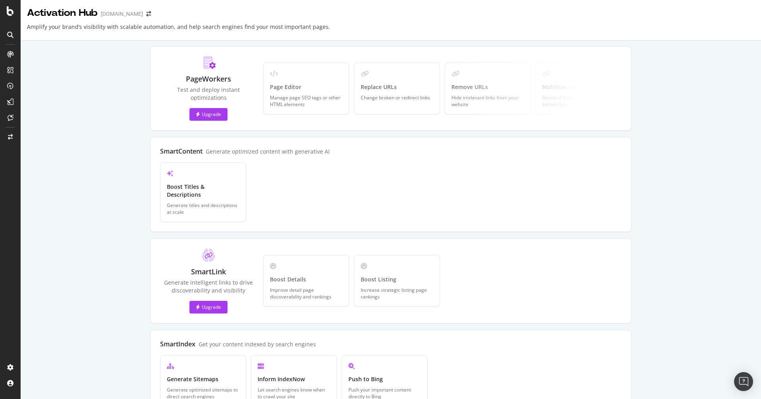
click at [206, 97] on div "Test and deploy instant optimizations" at bounding box center [208, 94] width 97 height 16
click at [189, 92] on div "Test and deploy instant optimizations" at bounding box center [208, 94] width 97 height 16
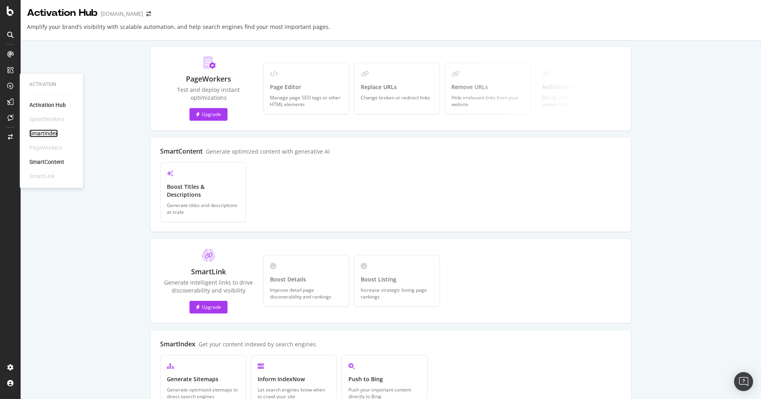
click at [44, 132] on div "SmartIndex" at bounding box center [43, 134] width 29 height 8
